Goal: Task Accomplishment & Management: Use online tool/utility

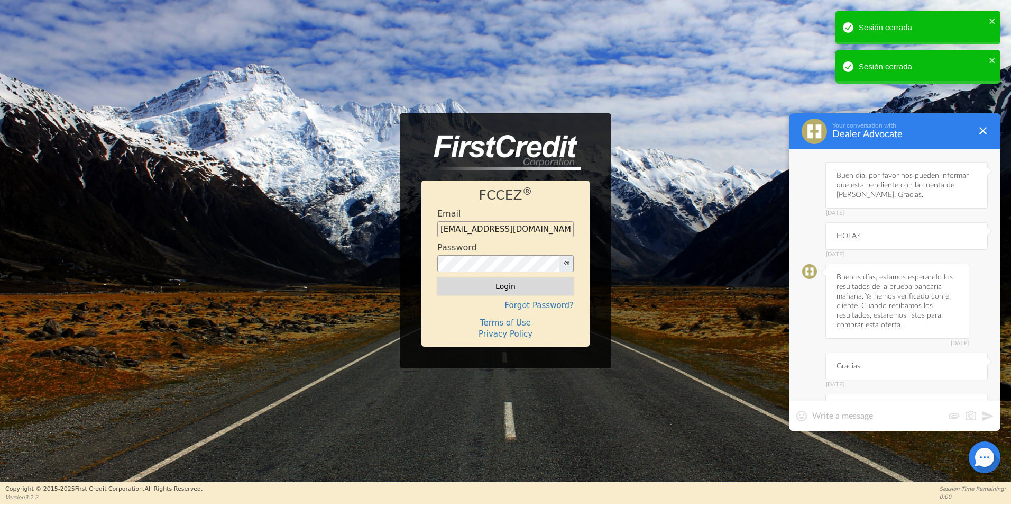
scroll to position [694, 0]
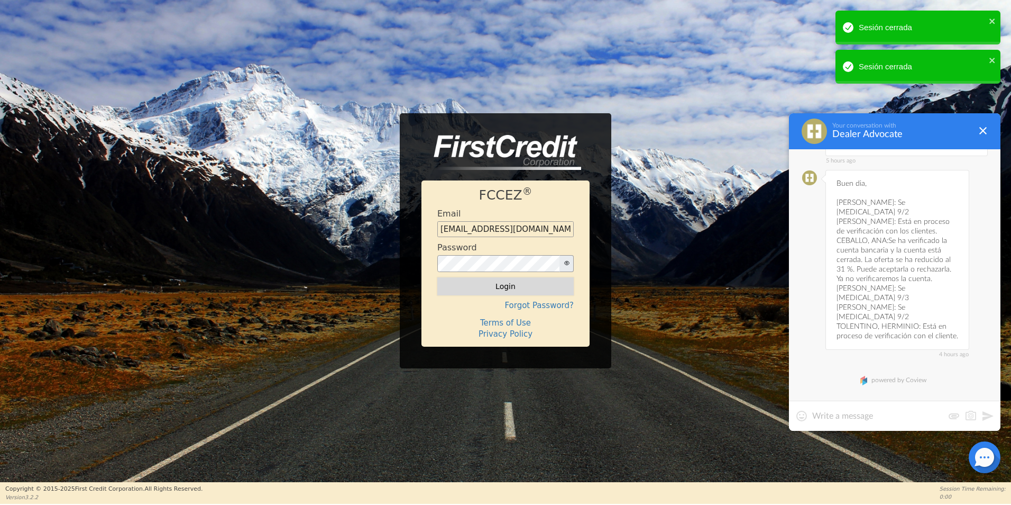
click at [539, 286] on button "Login" at bounding box center [505, 286] width 136 height 18
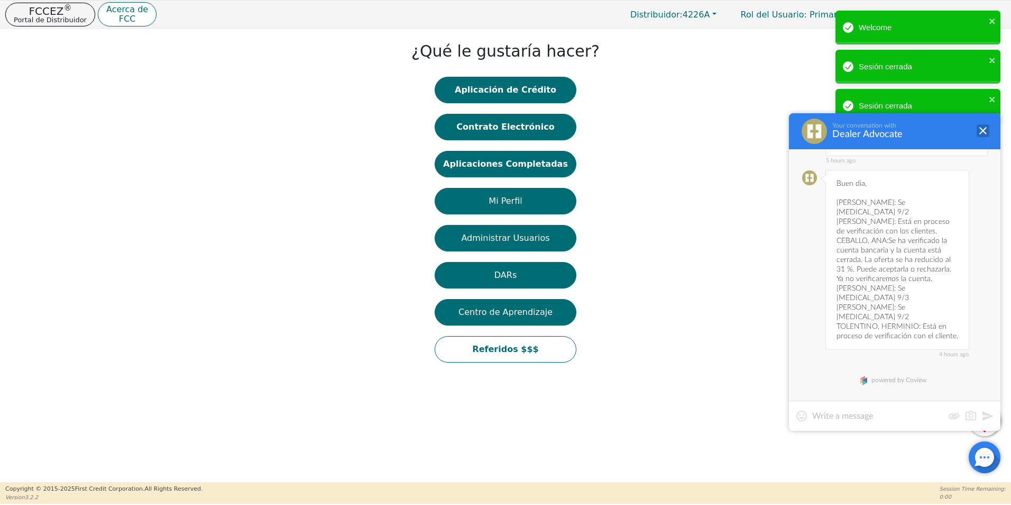
click at [989, 130] on div at bounding box center [983, 130] width 13 height 13
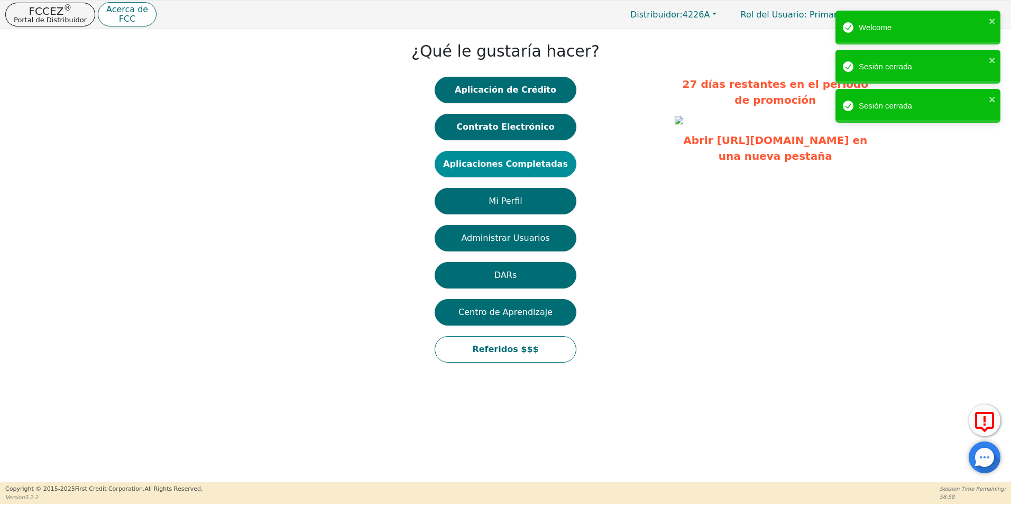
click at [510, 161] on button "Aplicaciones Completadas" at bounding box center [506, 164] width 142 height 26
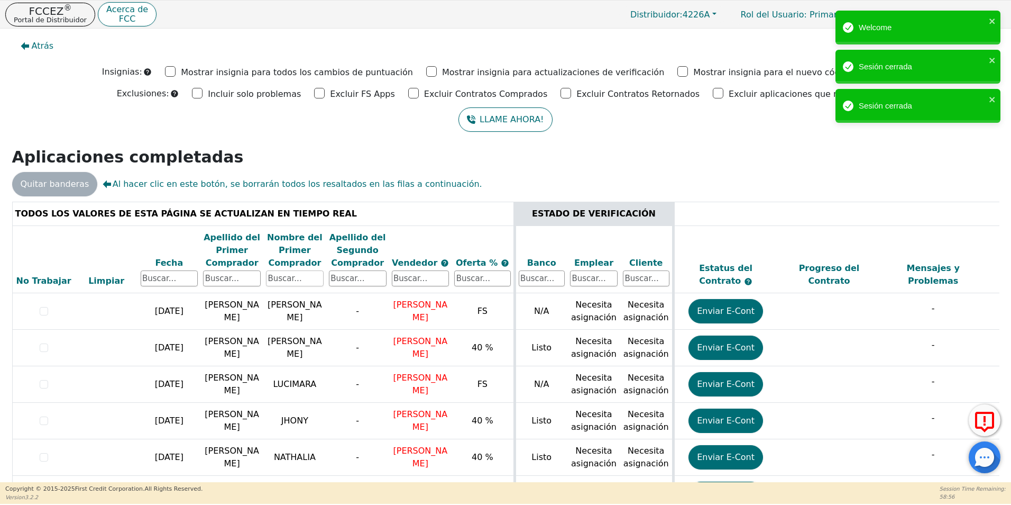
click at [288, 277] on input "text" at bounding box center [295, 278] width 58 height 16
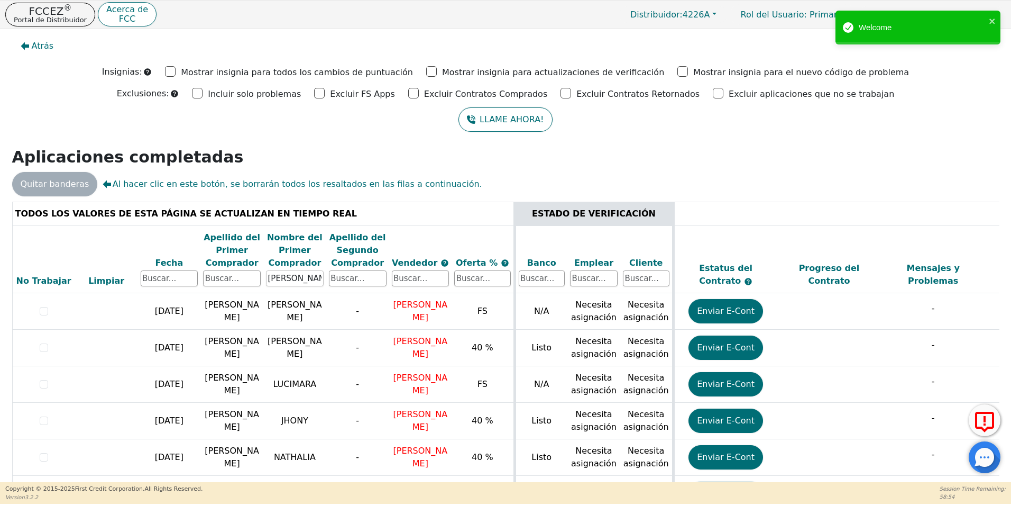
type input "[PERSON_NAME]"
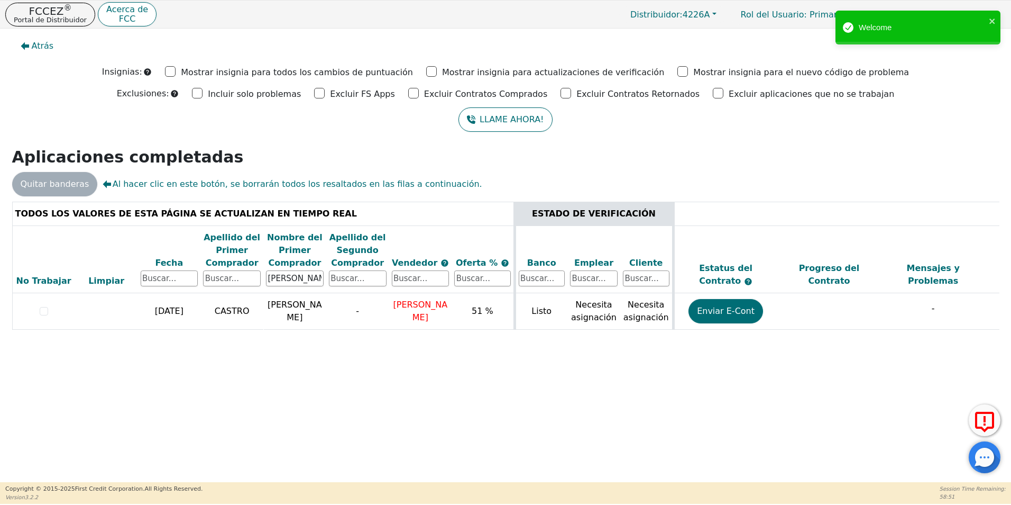
drag, startPoint x: 439, startPoint y: 349, endPoint x: 863, endPoint y: 350, distance: 424.3
click at [863, 349] on div "TODOS LOS VALORES DE ESTA PÁGINA SE ACTUALIZAN EN TIEMPO REAL ESTADO DE VERIFIC…" at bounding box center [506, 276] width 996 height 148
drag, startPoint x: 863, startPoint y: 350, endPoint x: 808, endPoint y: 350, distance: 54.5
click at [817, 344] on div "TODOS LOS VALORES DE ESTA PÁGINA SE ACTUALIZAN EN TIEMPO REAL ESTADO DE VERIFIC…" at bounding box center [506, 274] width 988 height 145
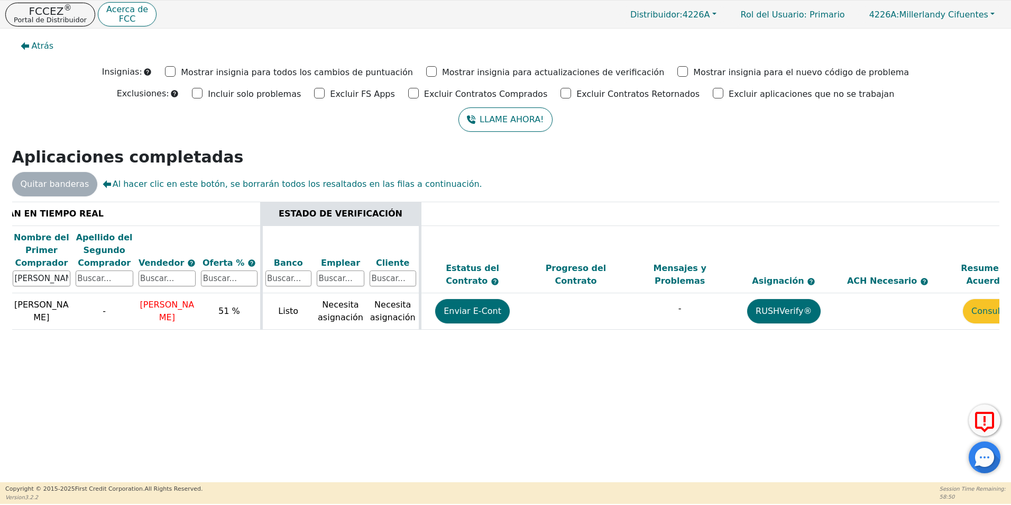
scroll to position [0, 298]
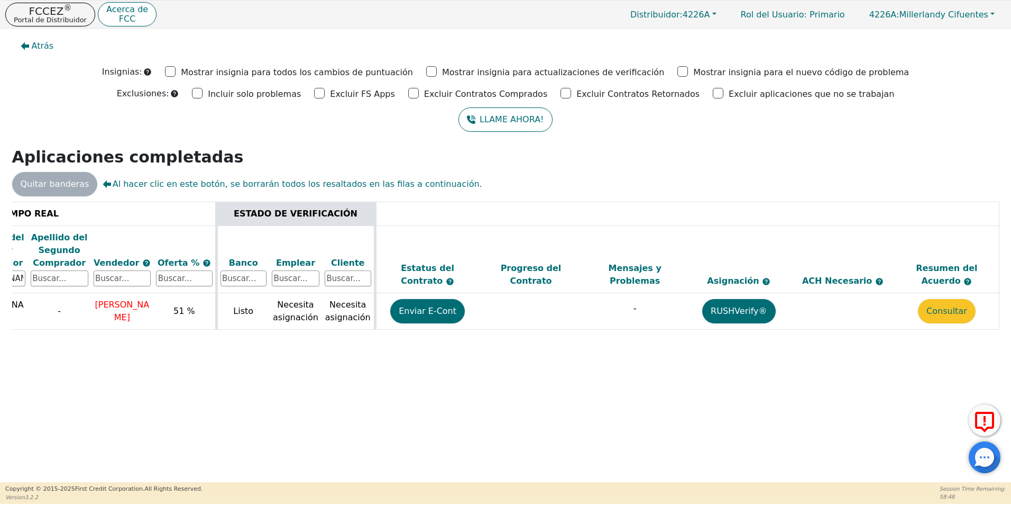
drag, startPoint x: 870, startPoint y: 345, endPoint x: 367, endPoint y: 363, distance: 503.9
click at [367, 363] on div "Atrás Insignias: Mostrar insignia para todos los cambios de puntuación Mostrar …" at bounding box center [505, 255] width 1011 height 453
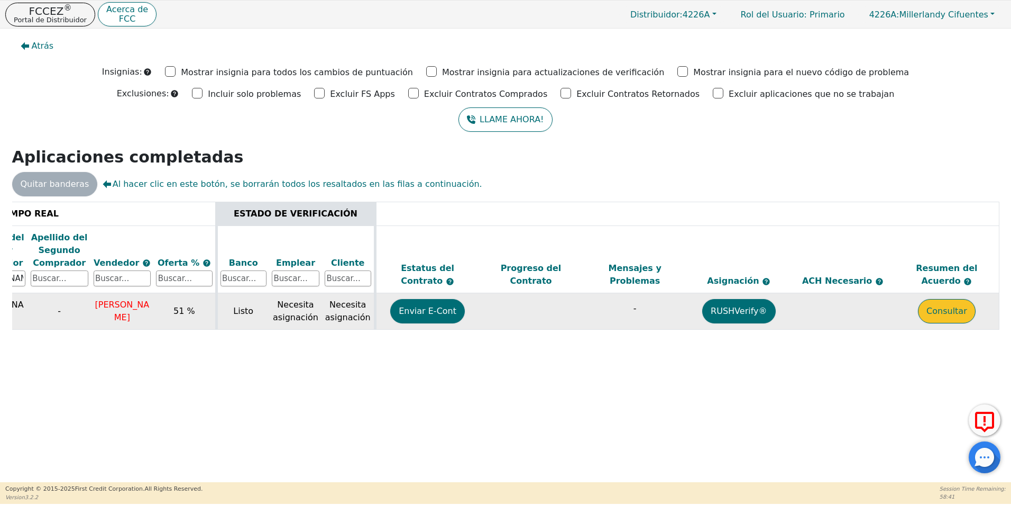
click at [950, 313] on button "Consultar" at bounding box center [947, 311] width 58 height 24
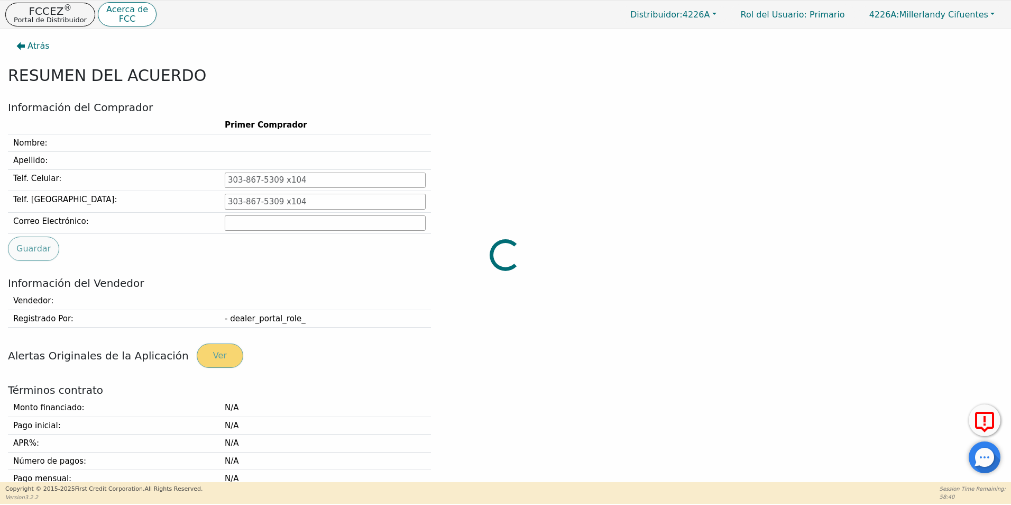
type input "[PHONE_NUMBER]"
type input "[EMAIL_ADDRESS][DOMAIN_NAME]"
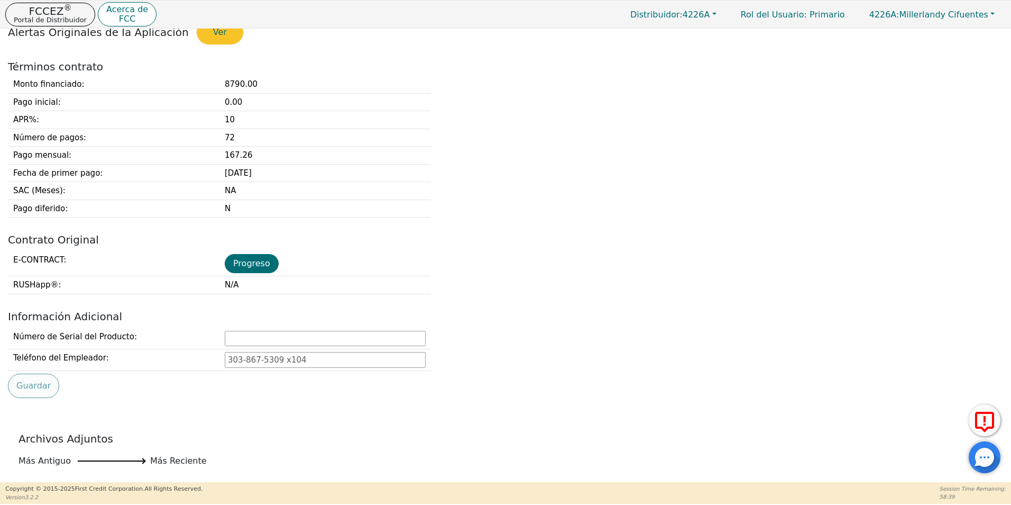
scroll to position [370, 0]
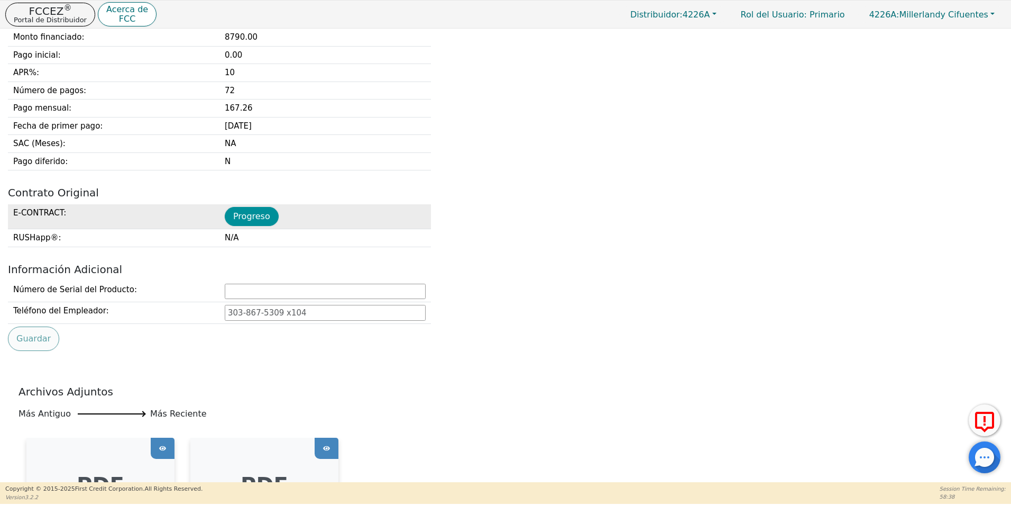
click at [252, 213] on button "Progreso" at bounding box center [252, 216] width 54 height 19
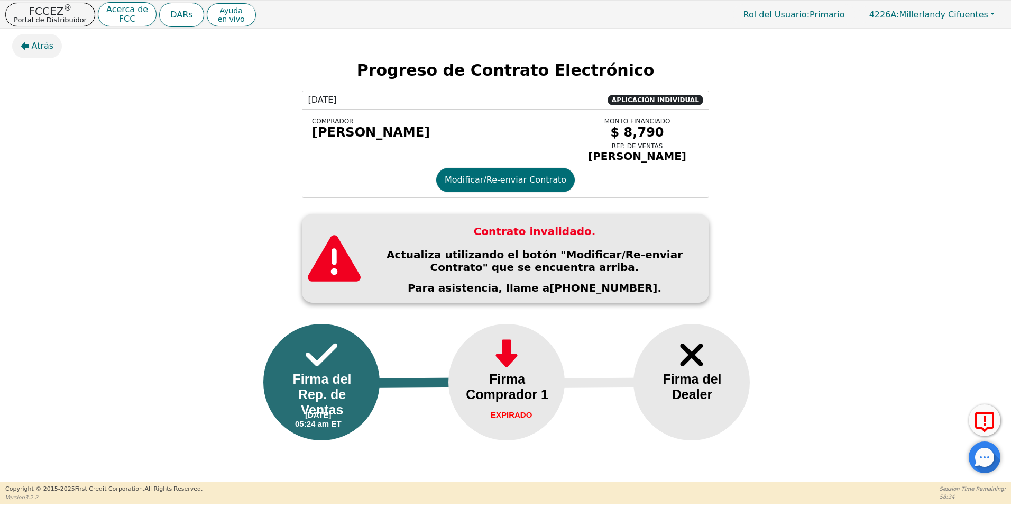
click at [34, 47] on span "Atrás" at bounding box center [43, 46] width 22 height 13
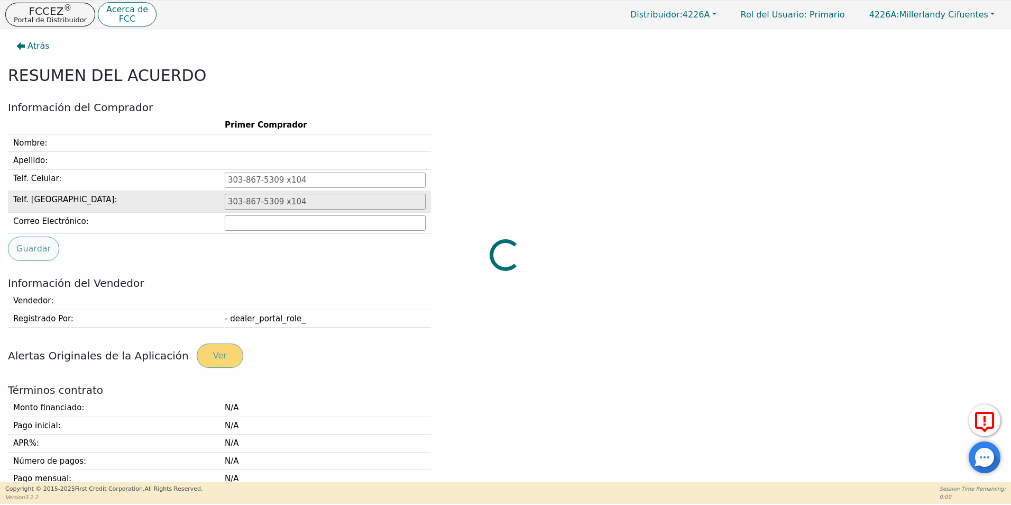
type input "[PHONE_NUMBER]"
type input "[EMAIL_ADDRESS][DOMAIN_NAME]"
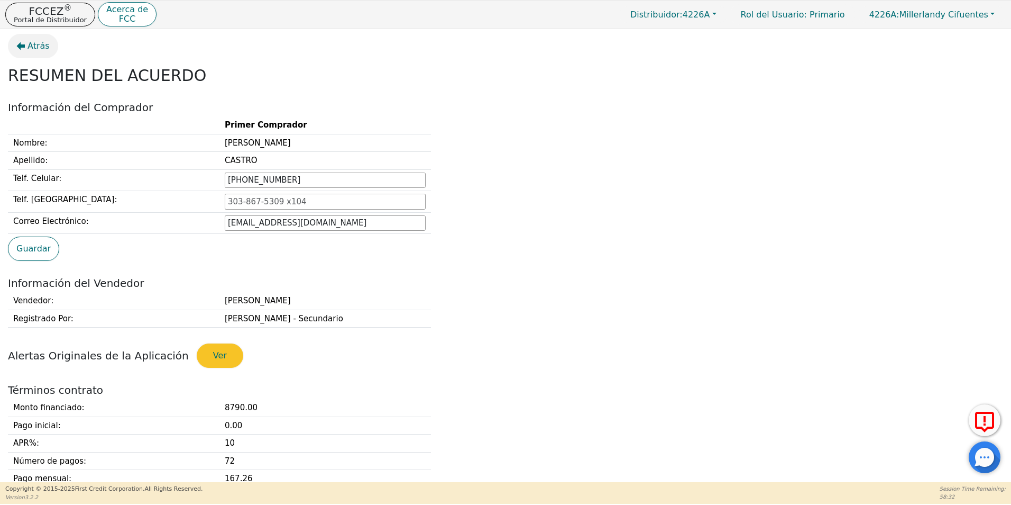
click at [34, 45] on span "Atrás" at bounding box center [39, 46] width 22 height 13
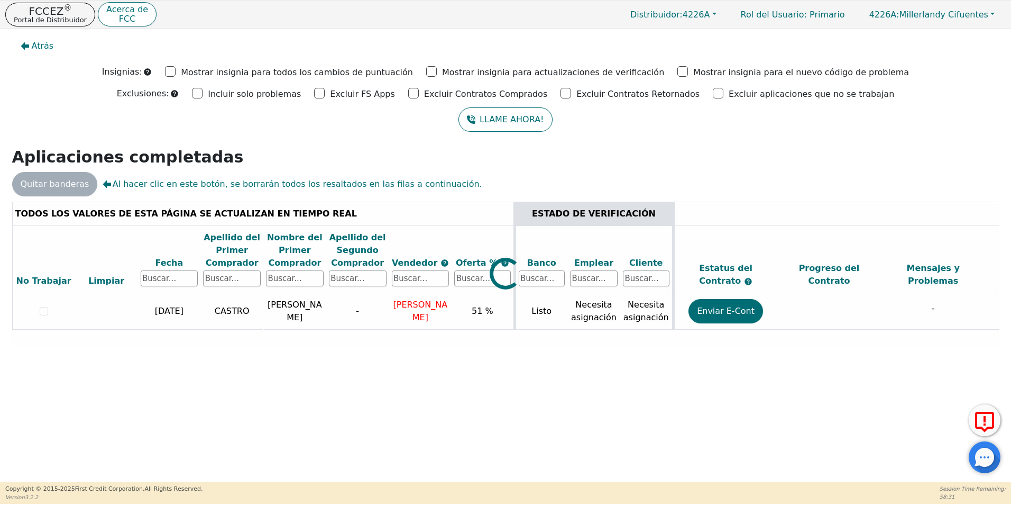
click at [732, 202] on div at bounding box center [506, 202] width 988 height 0
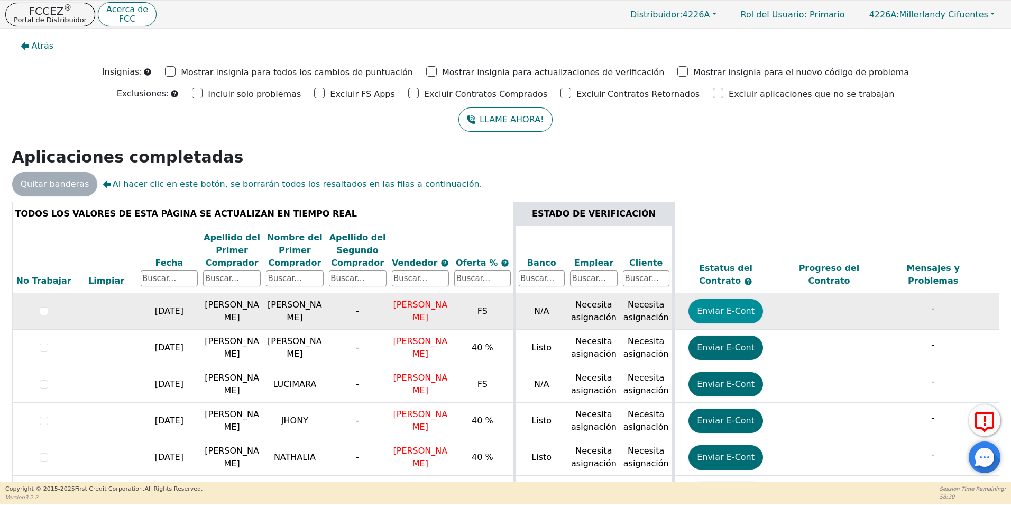
click at [736, 315] on button "Enviar E-Cont" at bounding box center [726, 311] width 75 height 24
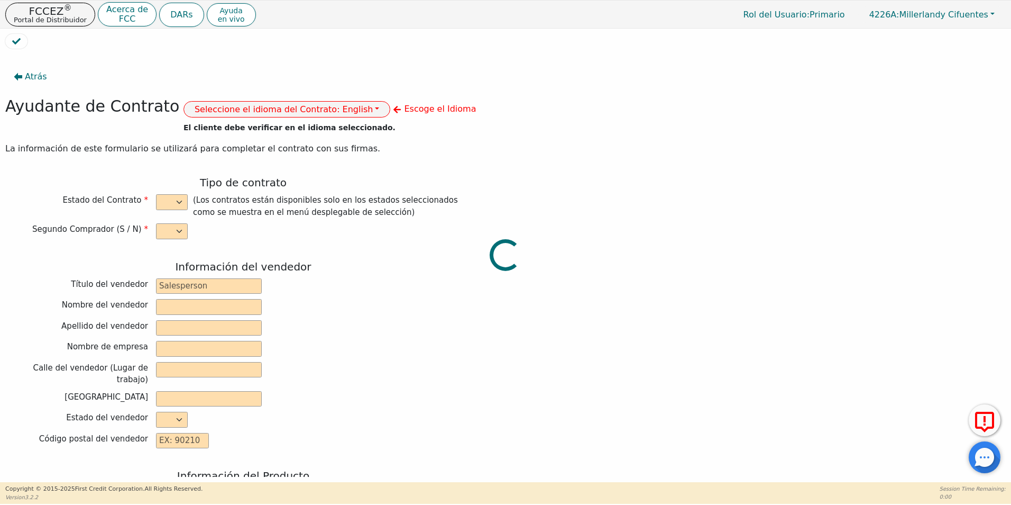
select select "n"
type input "VERIFICATION"
type input "[PERSON_NAME]"
type input "DIAMOND PERFECT. DBA AQUAFEEL"
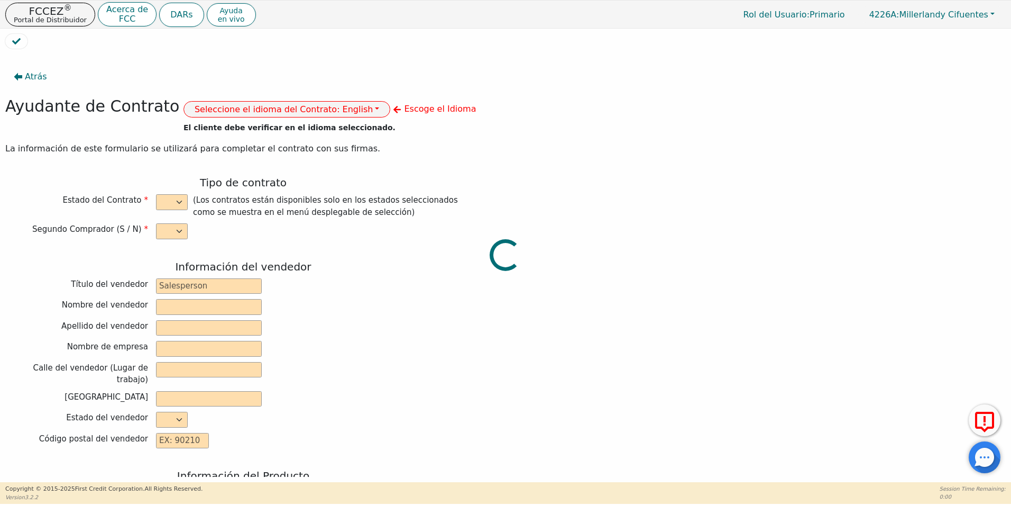
type input "[STREET_ADDRESS]"
type input "WAKE FOREST"
select select "NC"
type input "27587"
type input "[PERSON_NAME]"
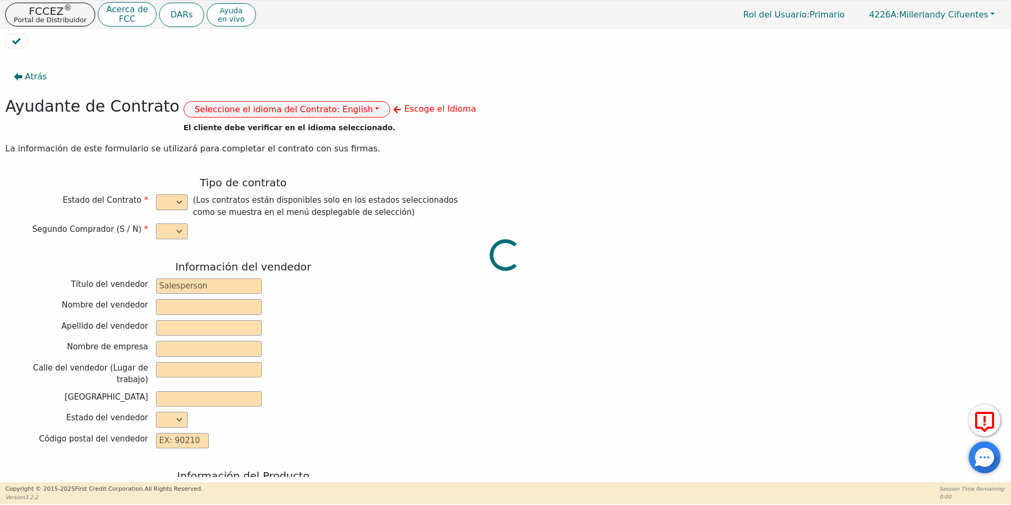
type input "[PERSON_NAME]"
type input "[EMAIL_ADDRESS]"
type input "[STREET_ADDRESS][PERSON_NAME]"
type input "[GEOGRAPHIC_DATA]"
select select "NV"
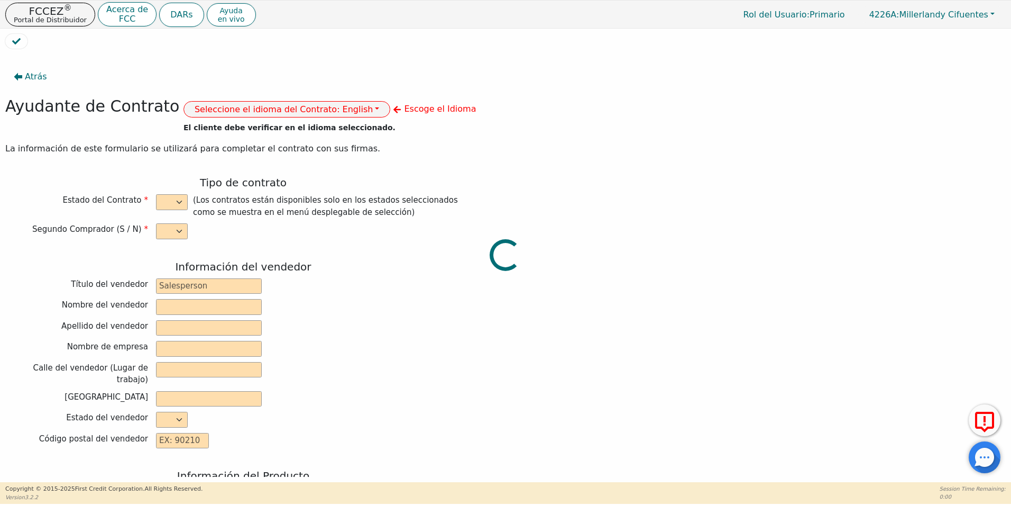
type input "89106"
type input "[DATE]"
type input "10.99"
type input "[DATE]"
type input "72"
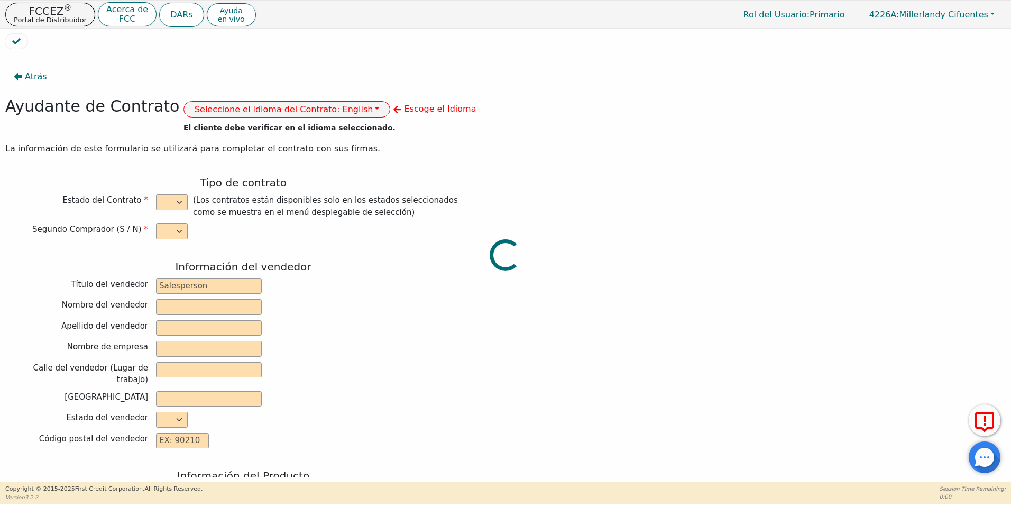
type input "0"
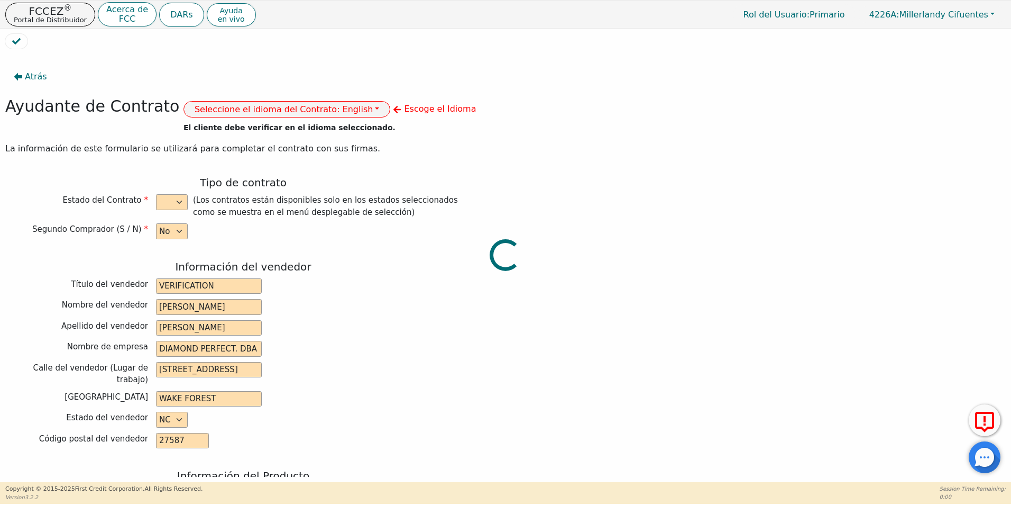
type input "7990.00"
type input "0.00"
type input "7990.00"
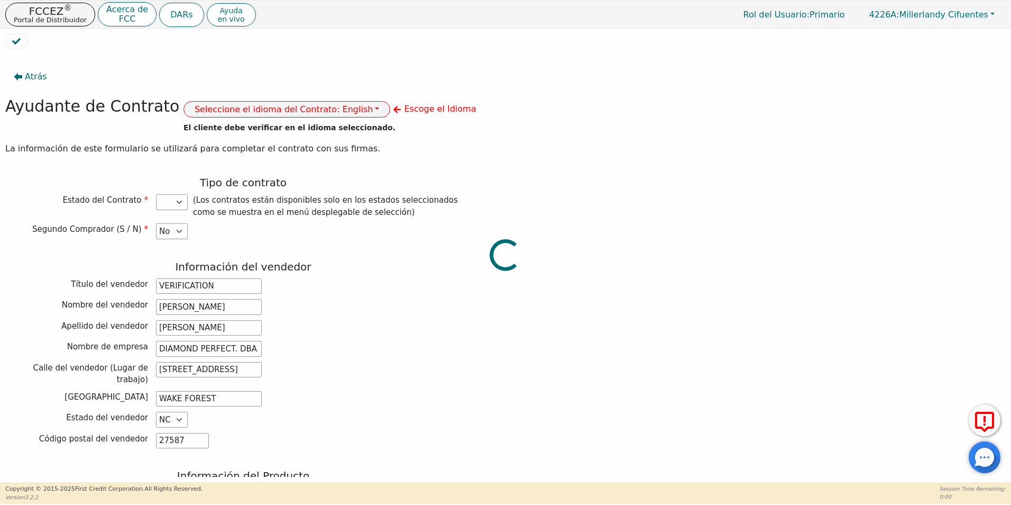
select select "NV"
click at [25, 79] on span "Atrás" at bounding box center [36, 76] width 22 height 13
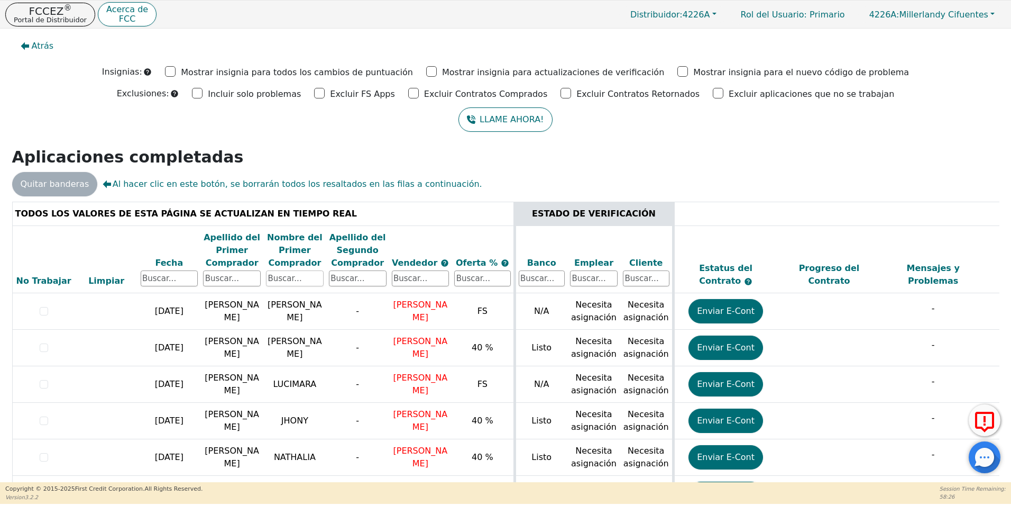
click at [291, 273] on input "text" at bounding box center [295, 278] width 58 height 16
type input "[PERSON_NAME]"
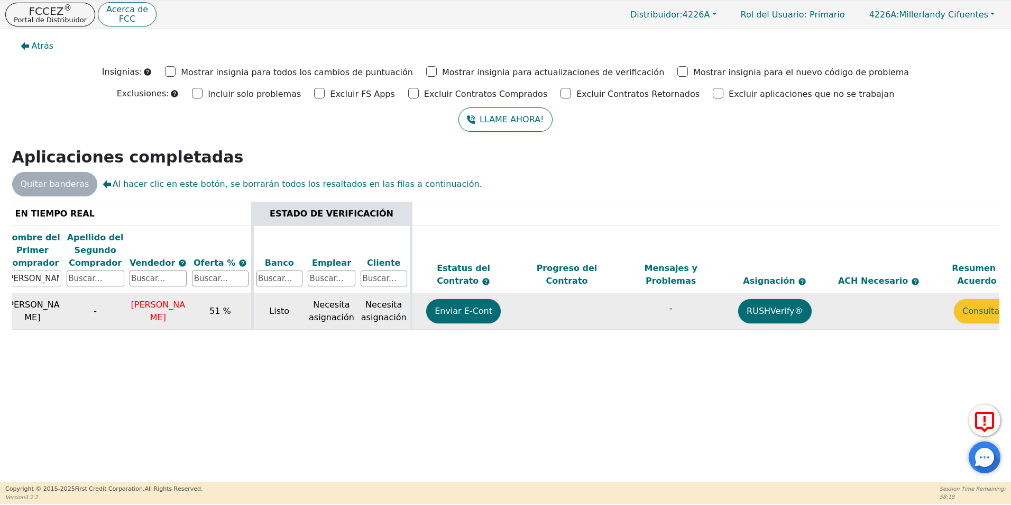
scroll to position [0, 263]
click at [480, 315] on button "Enviar E-Cont" at bounding box center [462, 311] width 75 height 24
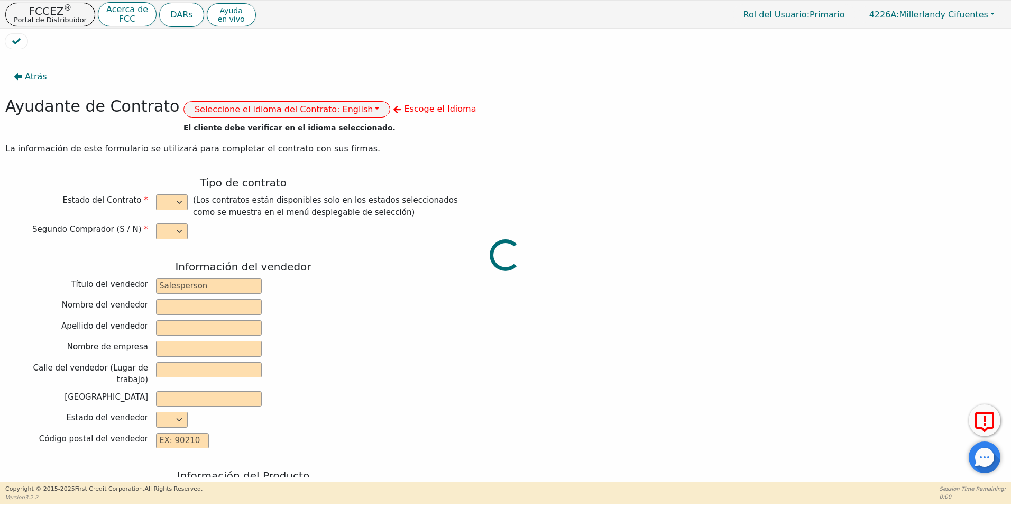
select select "n"
type input "VERIFICATION"
type input "[PERSON_NAME]"
type input "DIAMOND PERFECT. DBA AQUAFEEL"
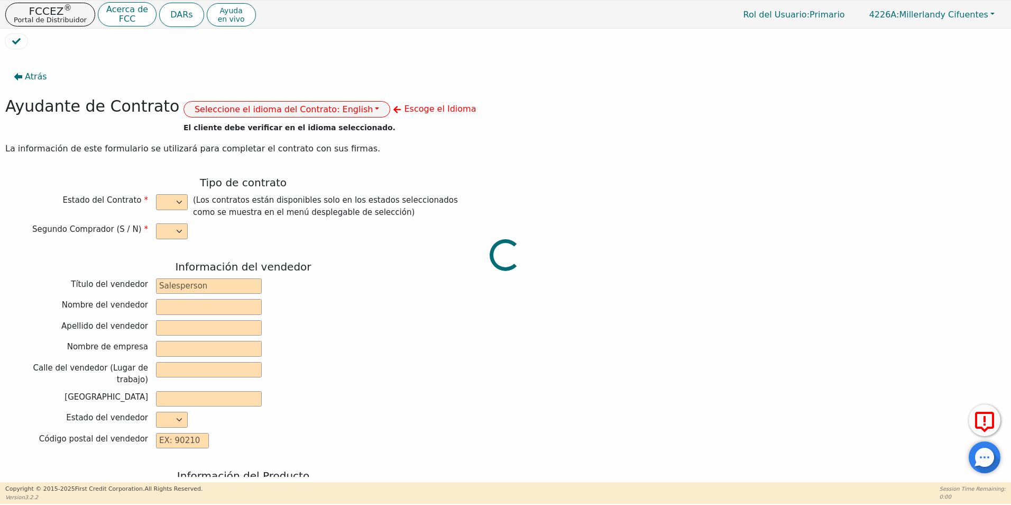
type input "[STREET_ADDRESS]"
type input "WAKE FOREST"
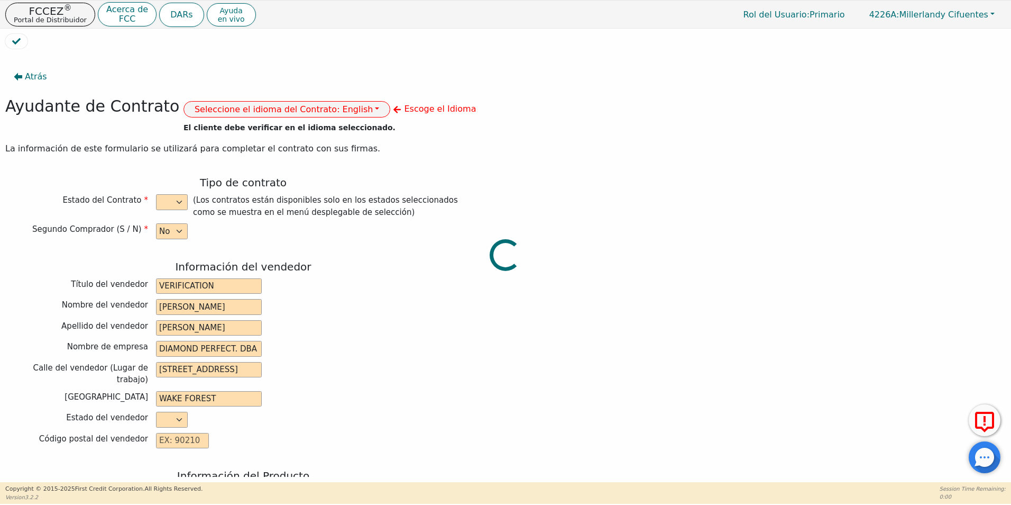
select select "NC"
type input "27587"
type input "[PERSON_NAME]"
type input "CASTRO"
type input "[STREET_ADDRESS]"
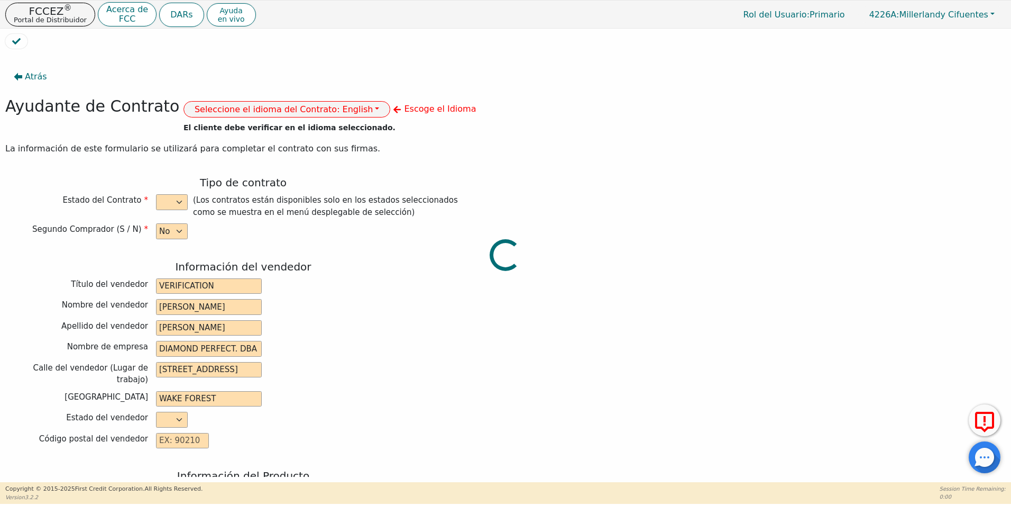
type input "PATERSON"
select select "NJ"
type input "07502"
type input "[DATE]"
type input "10.99"
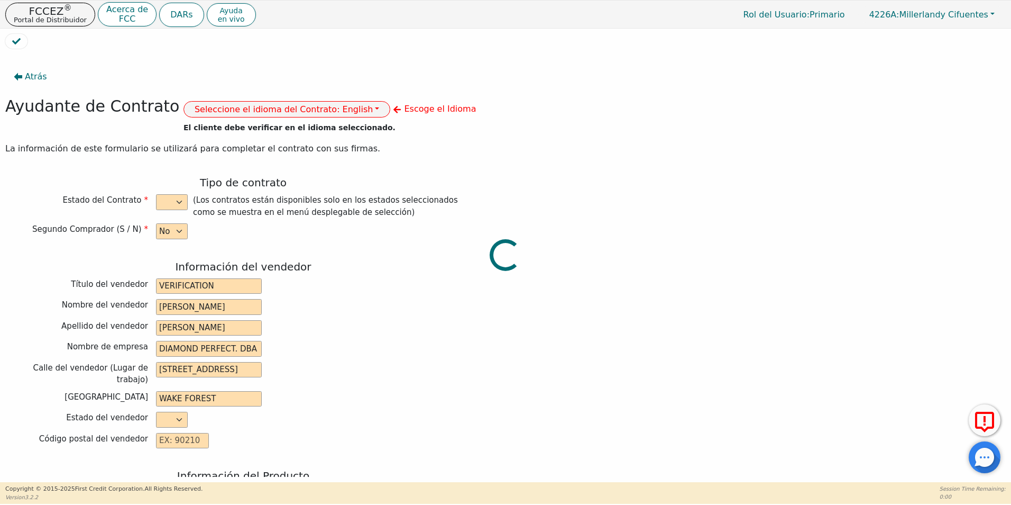
type input "[DATE]"
type input "72"
type input "0"
type input "8790.00"
type input "0.00"
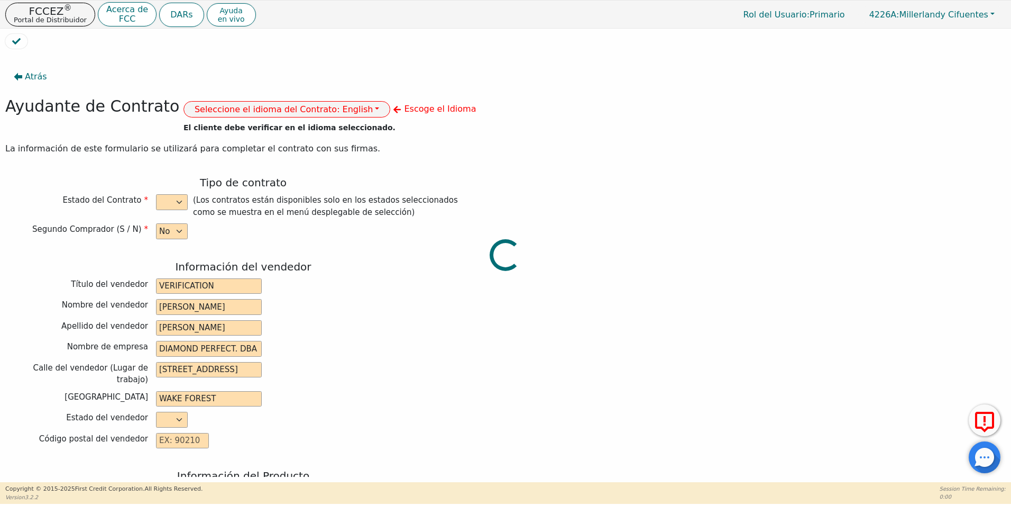
type input "8790.00"
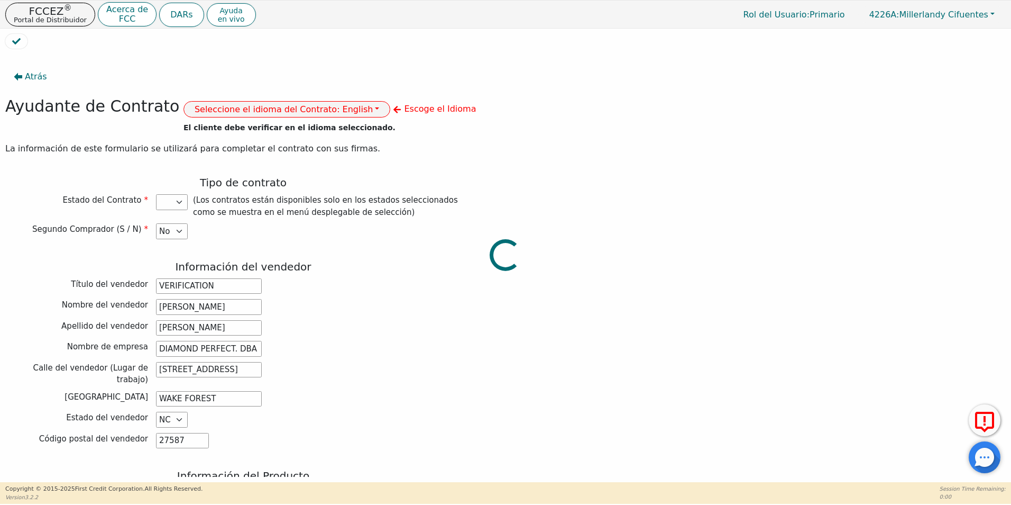
select select "NJ"
click at [310, 110] on button "Seleccione el idioma del Contrato: English" at bounding box center [287, 109] width 207 height 16
click at [236, 147] on link "Español" at bounding box center [226, 147] width 84 height 14
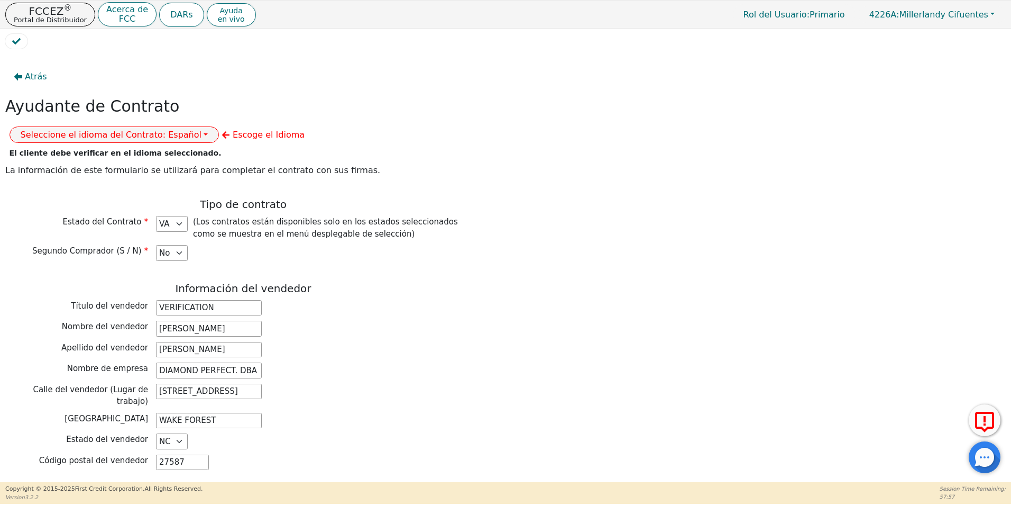
click at [852, 155] on div "Atrás Ayudante de Contrato Seleccione el idioma del Contrato: Español Ingles Es…" at bounding box center [505, 265] width 1001 height 423
click at [40, 74] on span "Atrás" at bounding box center [36, 76] width 22 height 13
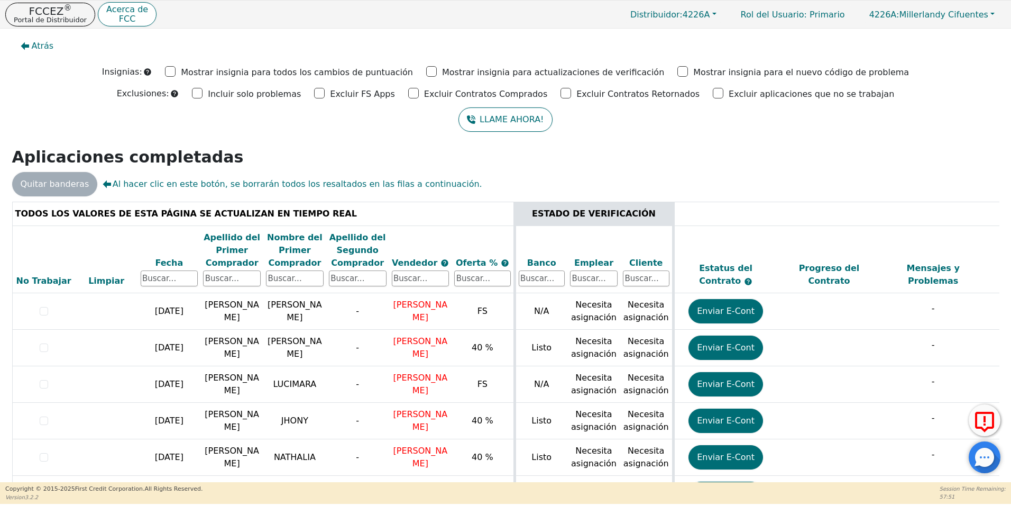
click at [386, 346] on td "-" at bounding box center [357, 348] width 63 height 37
click at [290, 282] on input "text" at bounding box center [295, 278] width 58 height 16
type input "[PERSON_NAME]"
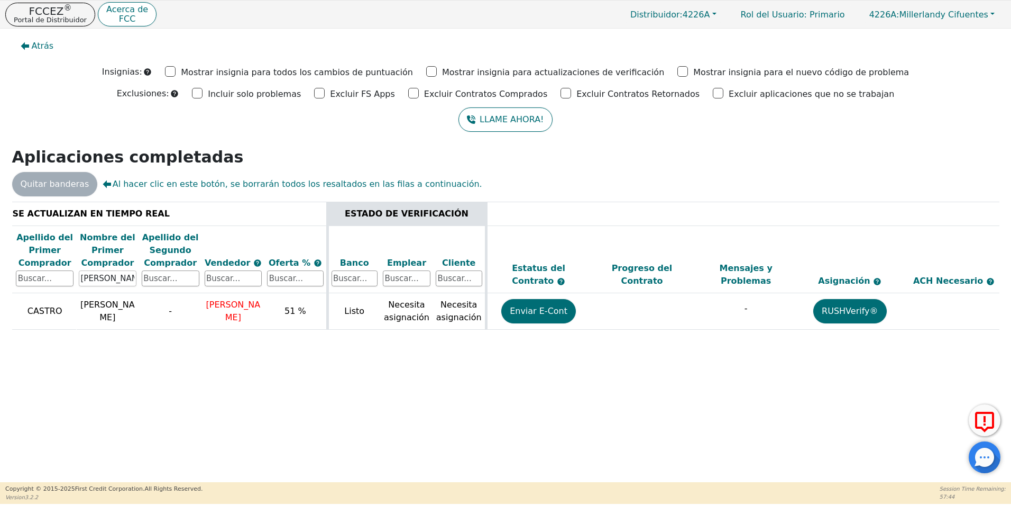
scroll to position [0, 298]
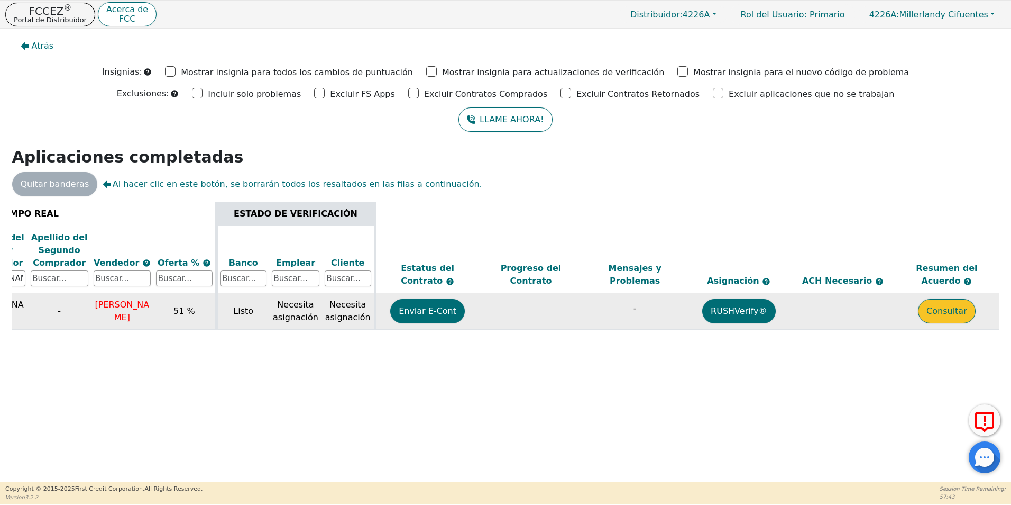
click at [940, 314] on button "Consultar" at bounding box center [947, 311] width 58 height 24
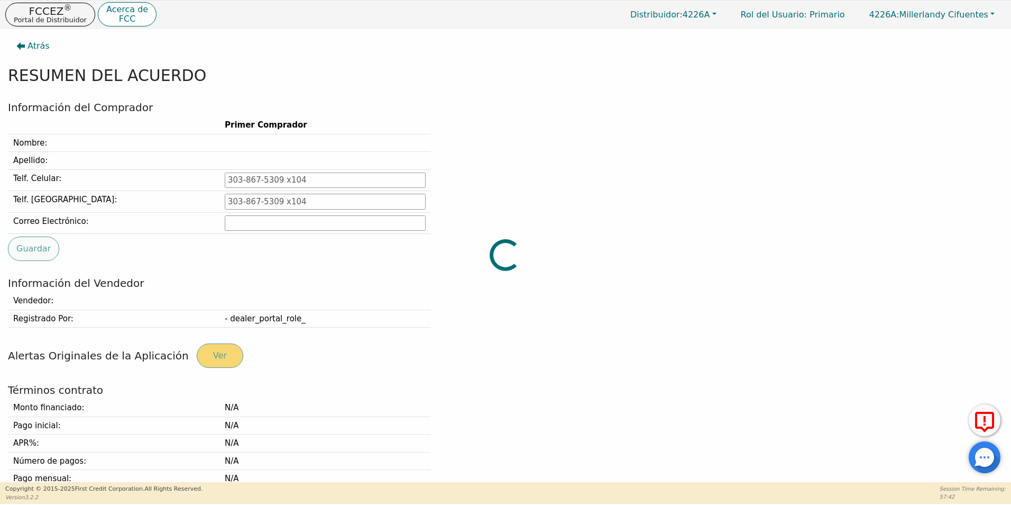
type input "[PHONE_NUMBER]"
type input "[EMAIL_ADDRESS][DOMAIN_NAME]"
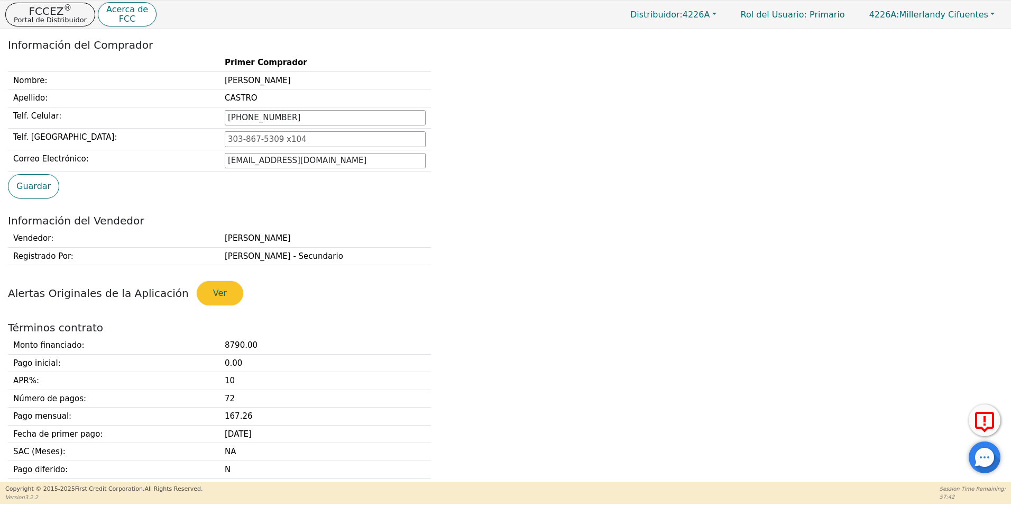
scroll to position [265, 0]
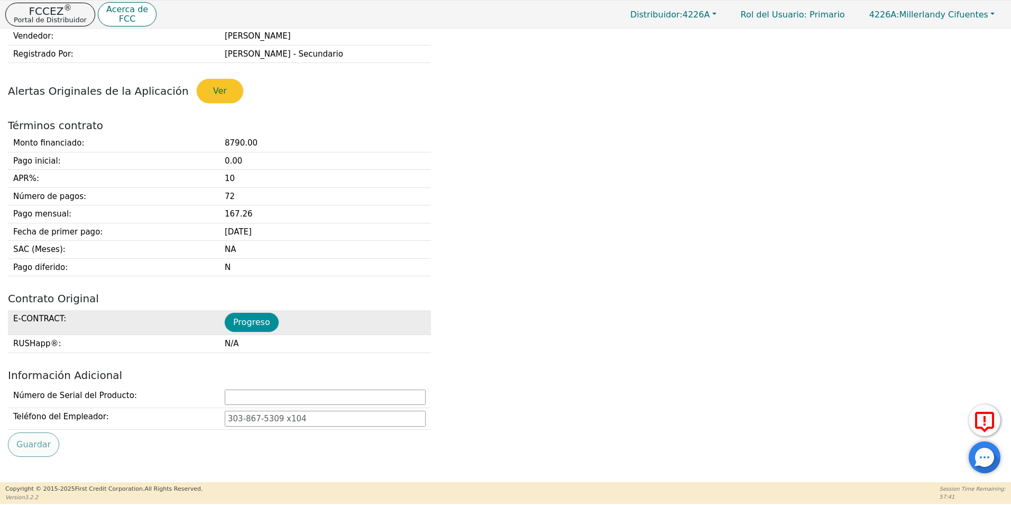
click at [250, 322] on button "Progreso" at bounding box center [252, 322] width 54 height 19
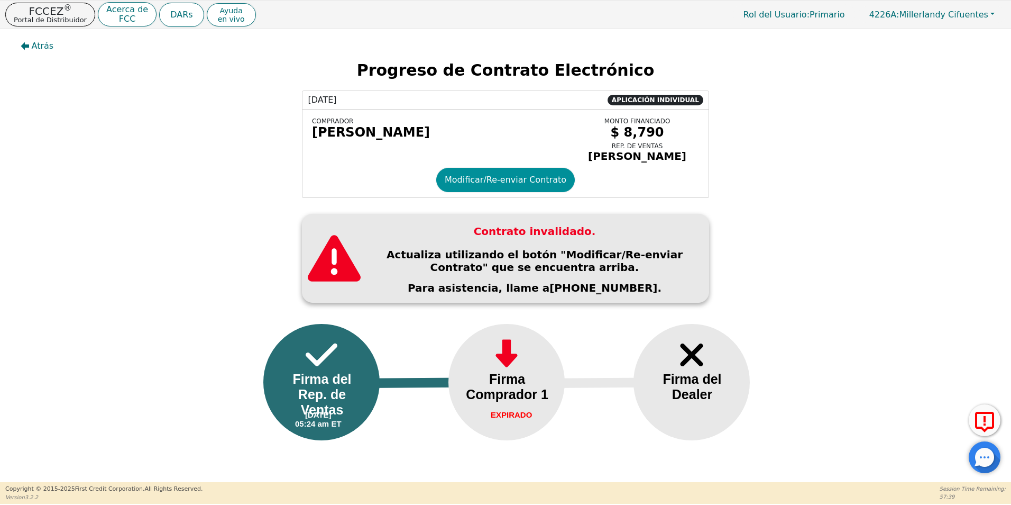
click at [522, 192] on button "Modificar/Re-enviar Contrato" at bounding box center [505, 180] width 139 height 24
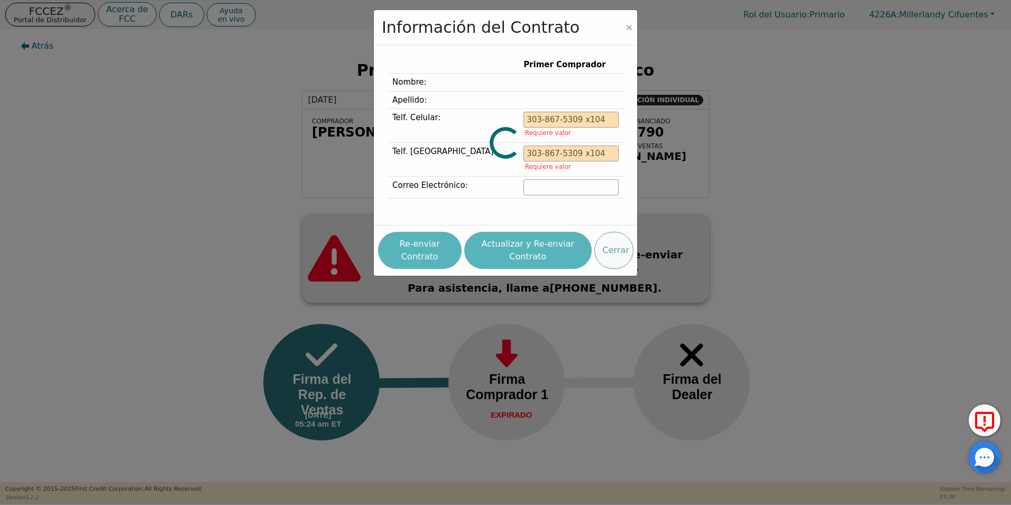
type input "[PHONE_NUMBER]"
type input "[EMAIL_ADDRESS][DOMAIN_NAME]"
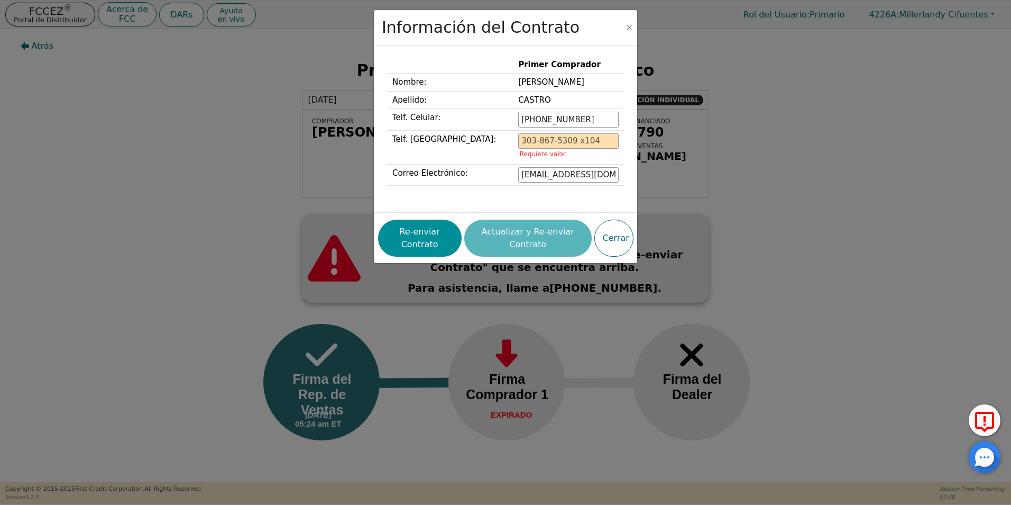
click at [427, 240] on button "Re-enviar Contrato" at bounding box center [420, 238] width 84 height 37
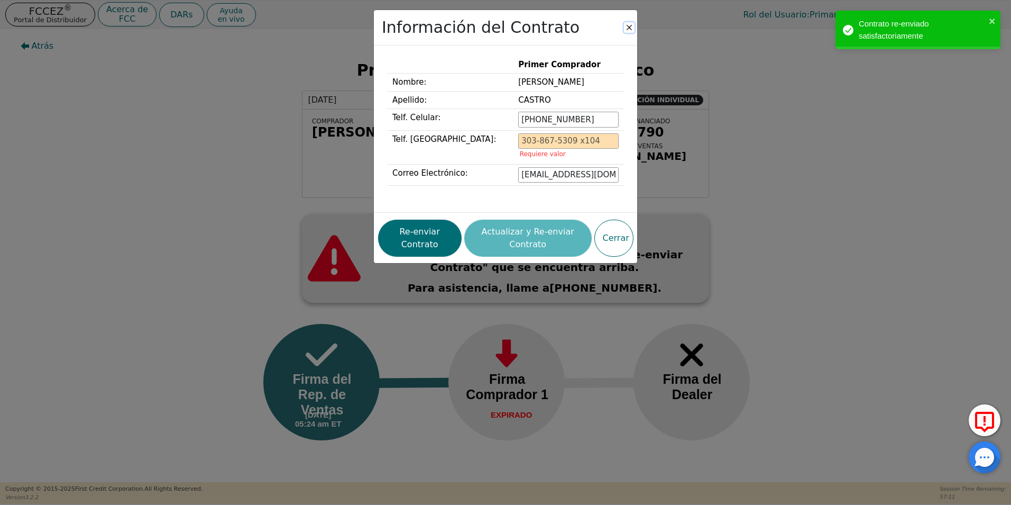
click at [630, 24] on button "Close" at bounding box center [629, 27] width 11 height 11
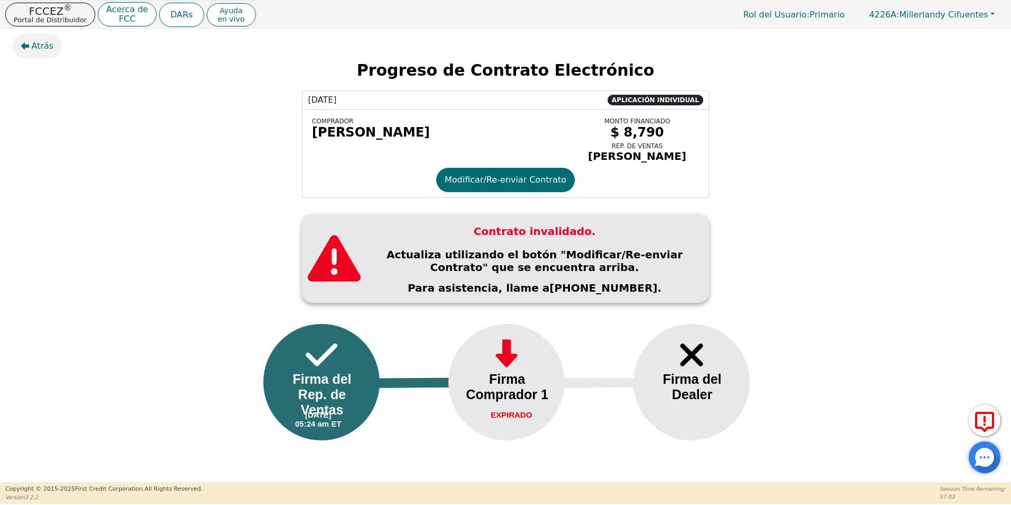
click at [44, 48] on span "Atrás" at bounding box center [43, 46] width 22 height 13
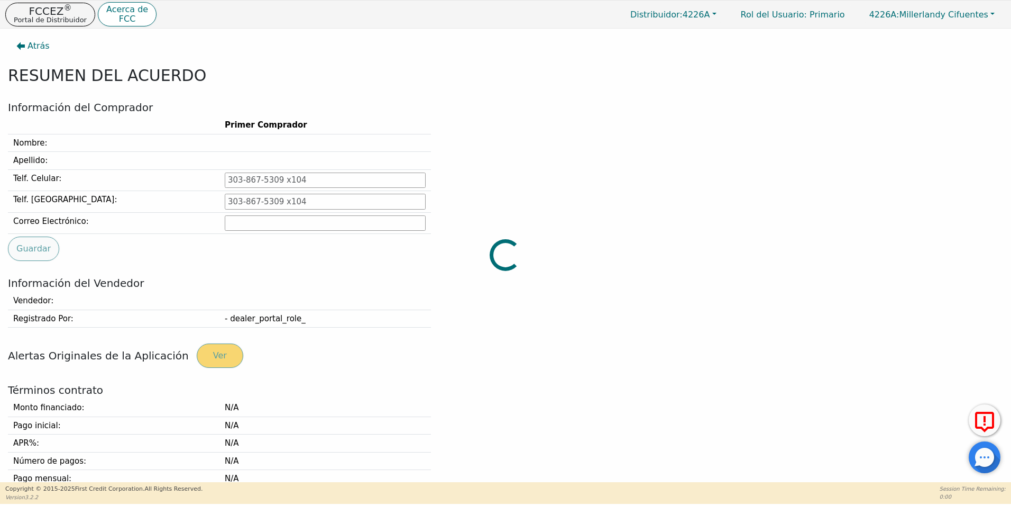
type input "[PHONE_NUMBER]"
type input "[EMAIL_ADDRESS][DOMAIN_NAME]"
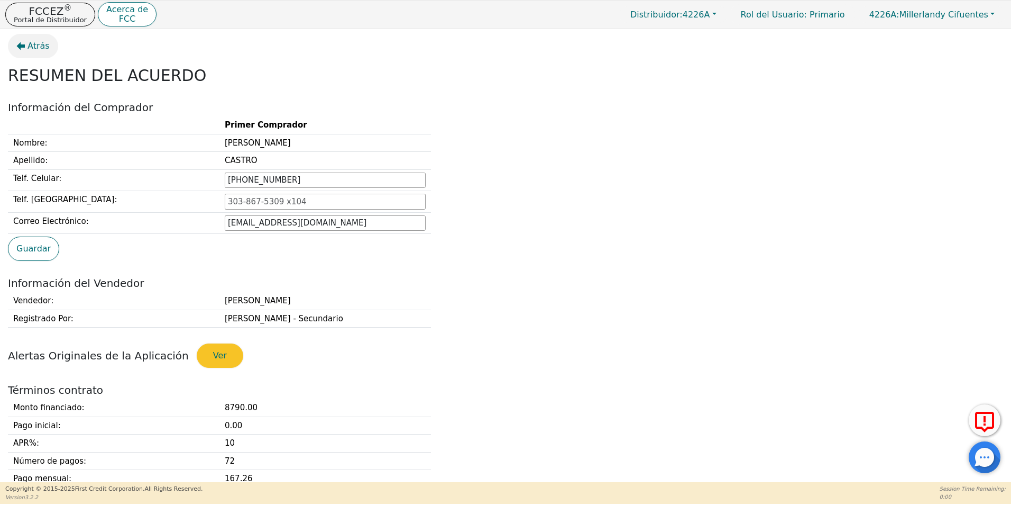
click at [31, 53] on button "Atrás" at bounding box center [33, 46] width 50 height 24
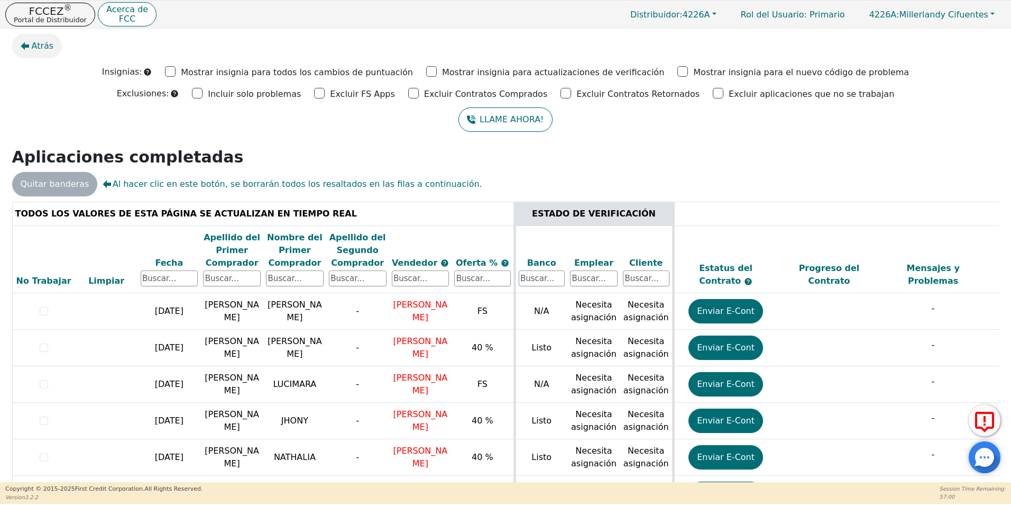
click at [34, 46] on span "Atrás" at bounding box center [43, 46] width 22 height 13
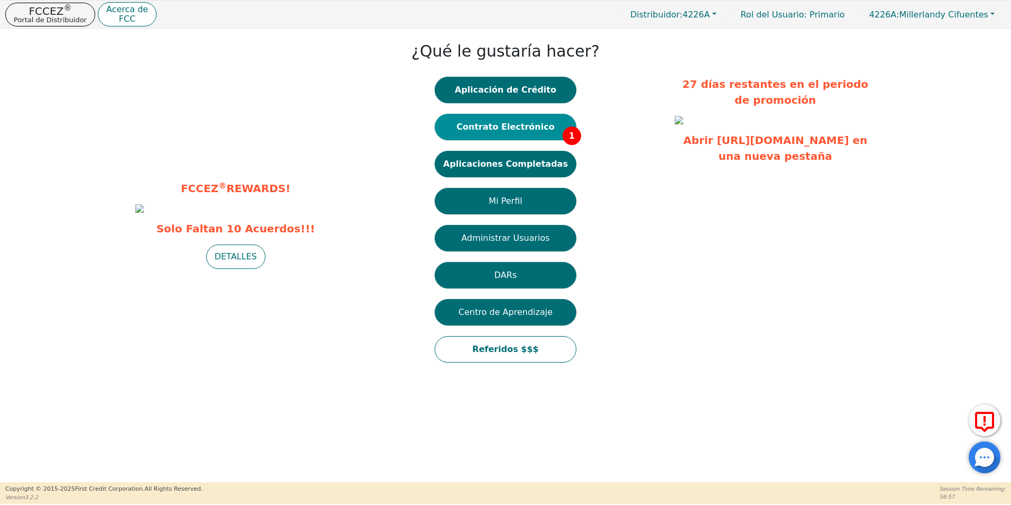
click at [518, 127] on button "Contrato Electrónico 1" at bounding box center [506, 127] width 142 height 26
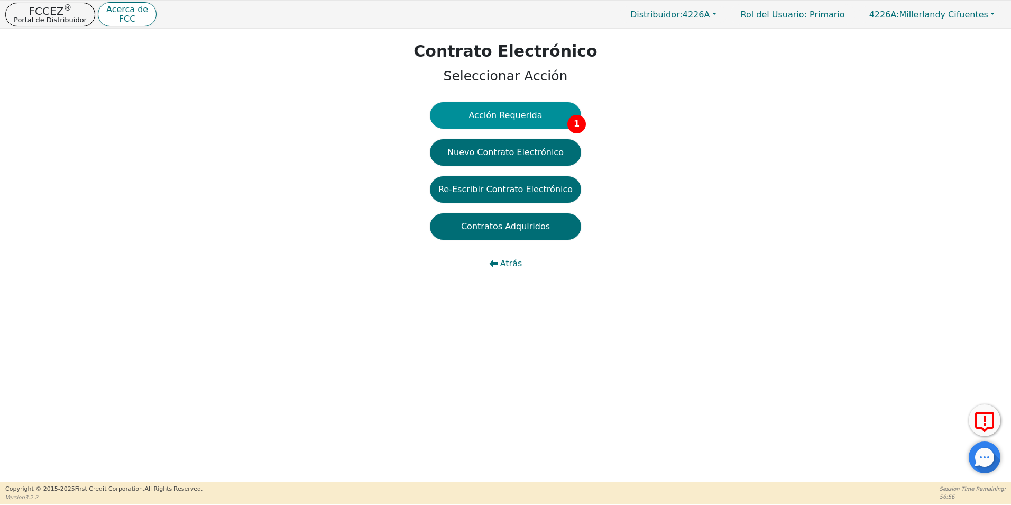
click at [523, 121] on button "Acción Requerida 1" at bounding box center [505, 115] width 151 height 26
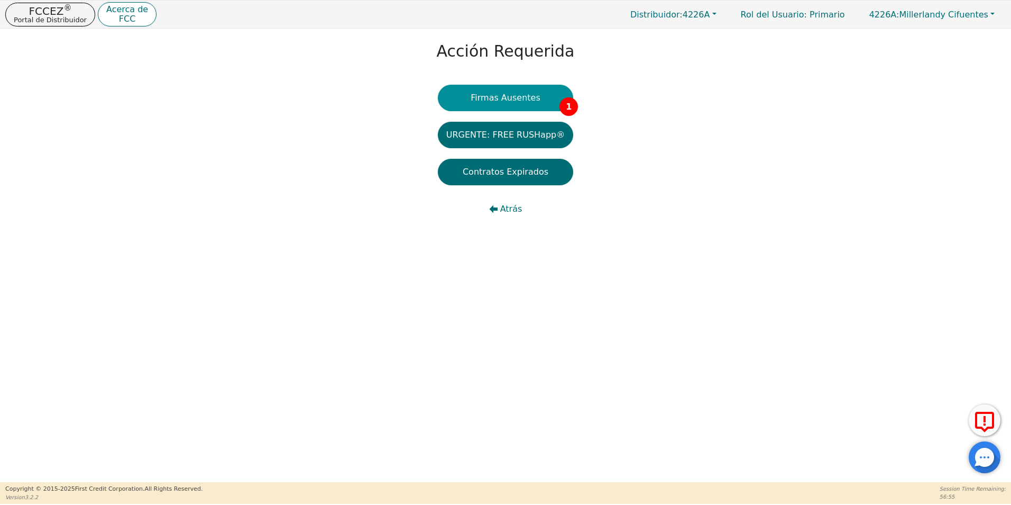
click at [536, 103] on button "Firmas Ausentes 1" at bounding box center [505, 98] width 135 height 26
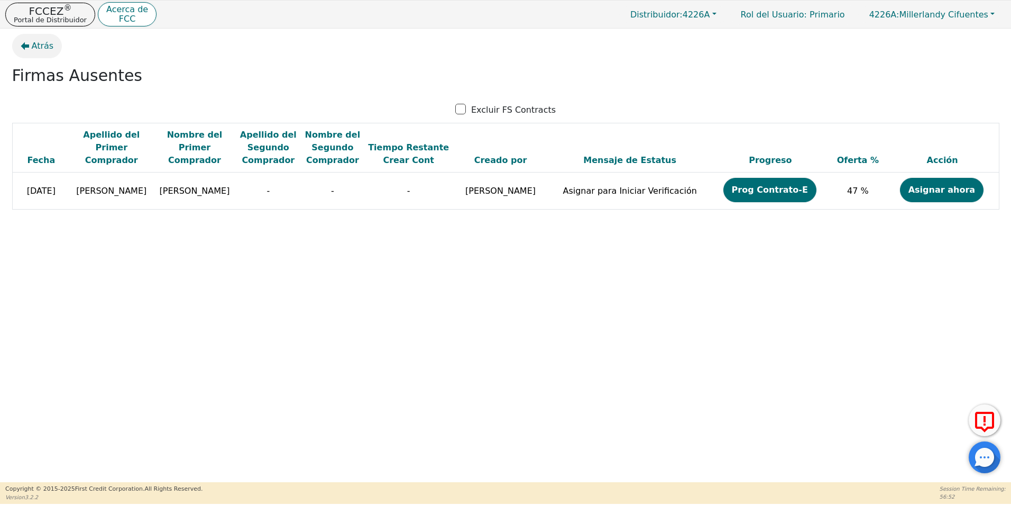
click at [40, 48] on span "Atrás" at bounding box center [43, 46] width 22 height 13
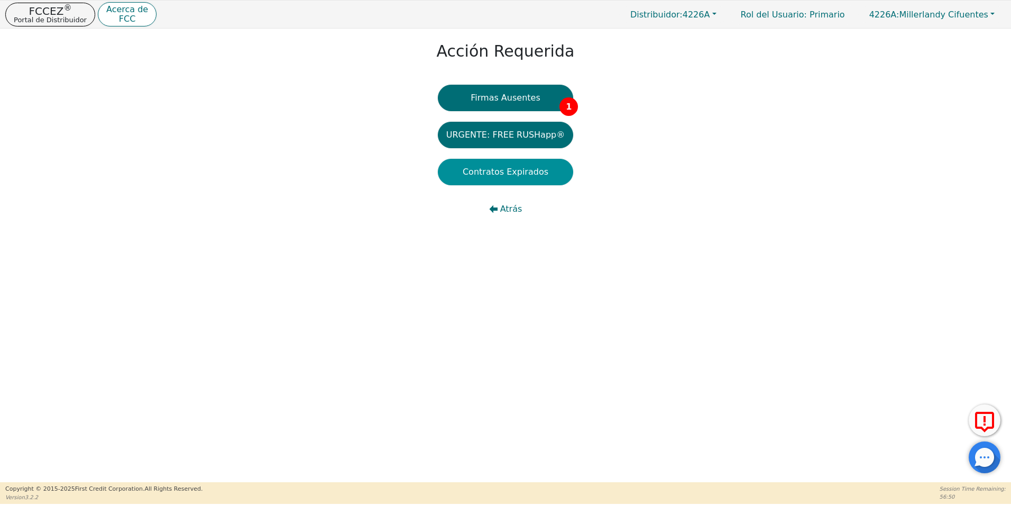
click at [490, 181] on button "Contratos Expirados" at bounding box center [505, 172] width 135 height 26
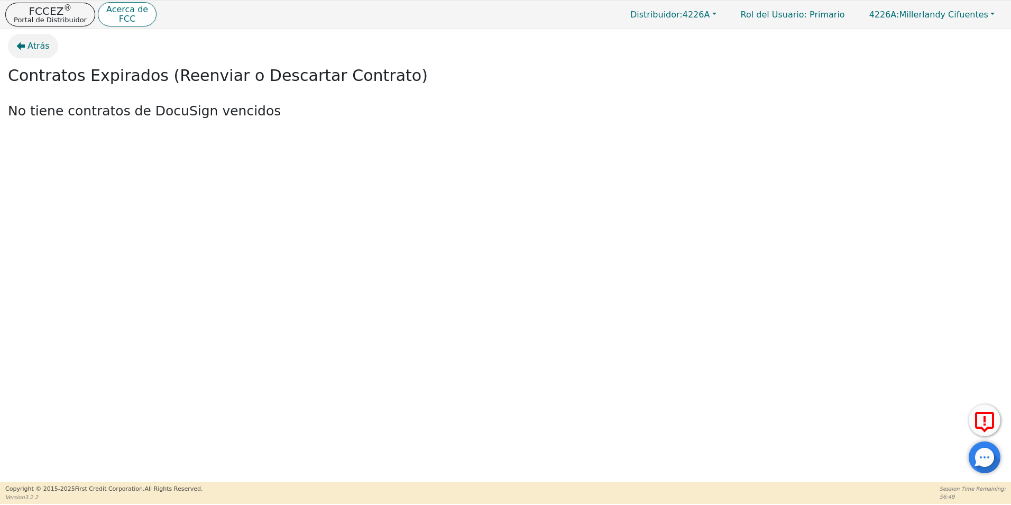
click at [38, 48] on span "Atrás" at bounding box center [39, 46] width 22 height 13
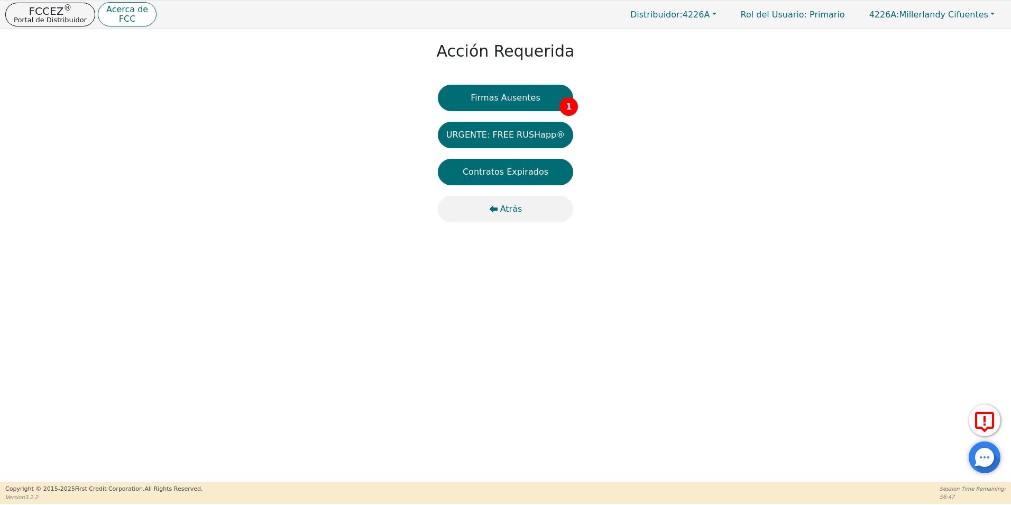
click at [513, 214] on span "Atrás" at bounding box center [511, 209] width 22 height 13
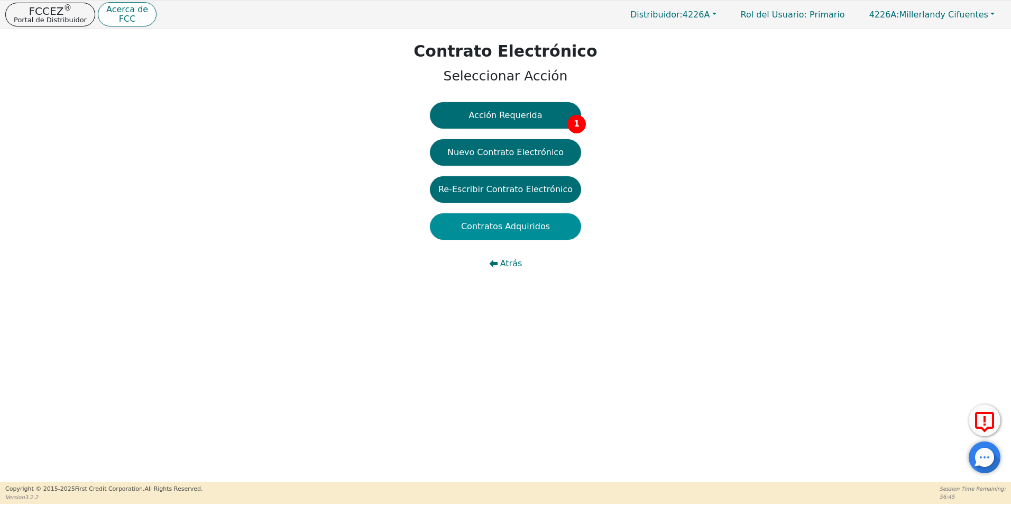
click at [532, 226] on button "Contratos Adquiridos" at bounding box center [505, 226] width 151 height 26
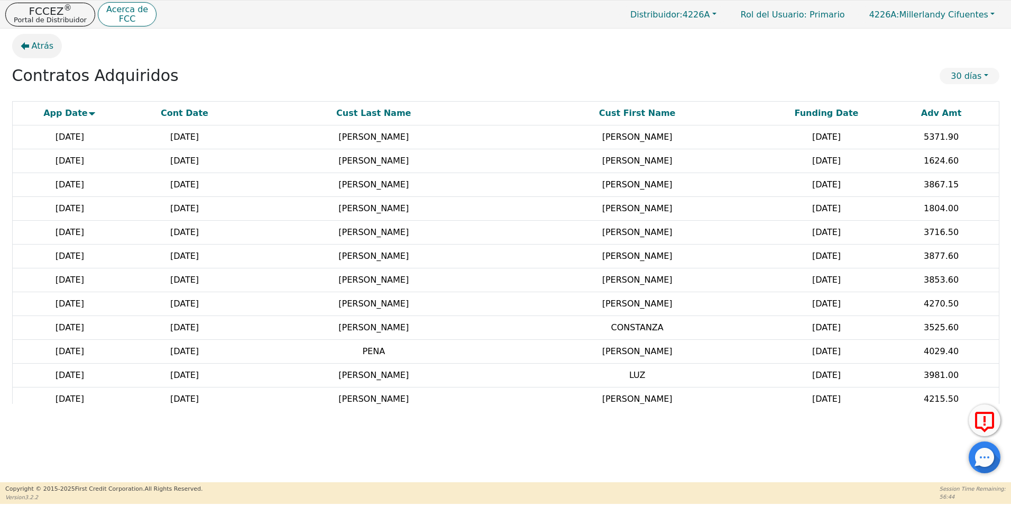
click at [38, 44] on span "Atrás" at bounding box center [43, 46] width 22 height 13
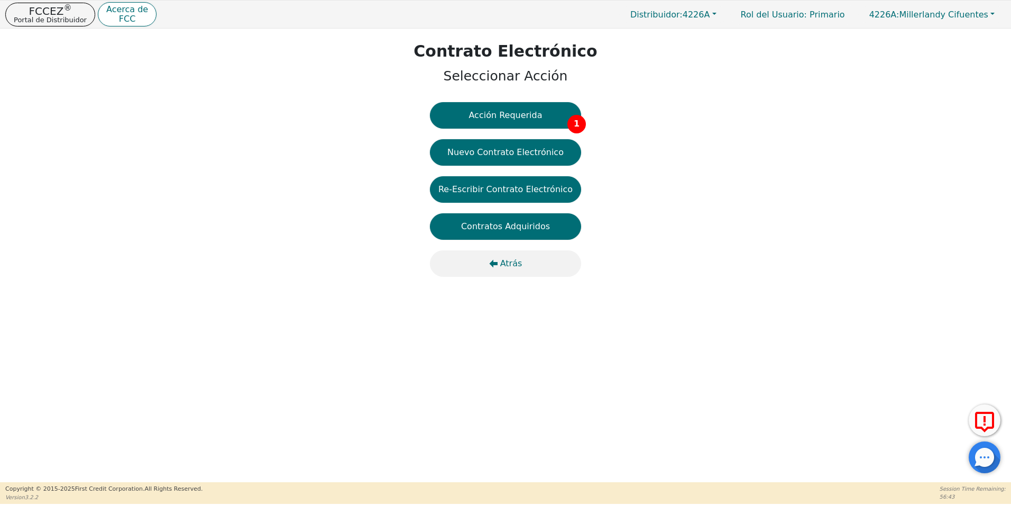
click at [512, 261] on span "Atrás" at bounding box center [511, 263] width 22 height 13
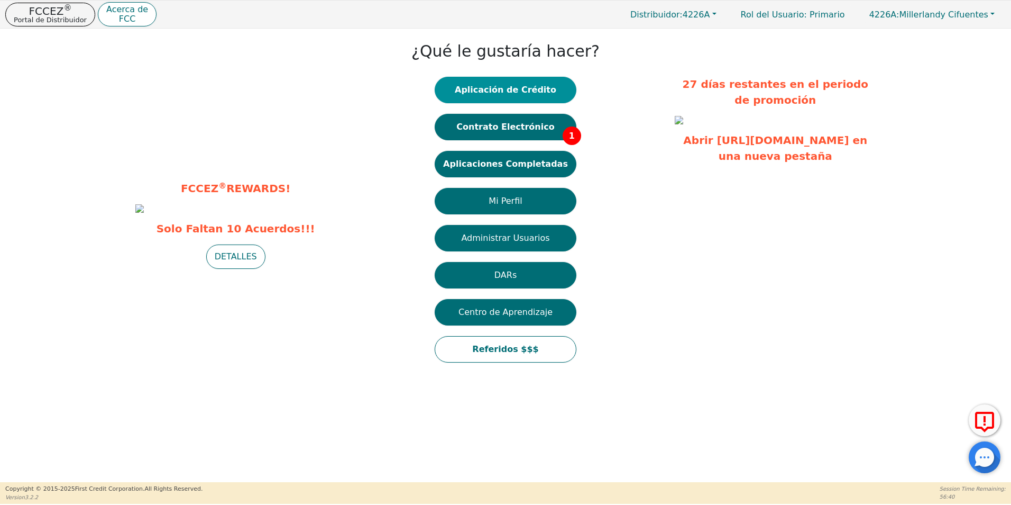
click at [514, 89] on button "Aplicación de Crédito" at bounding box center [506, 90] width 142 height 26
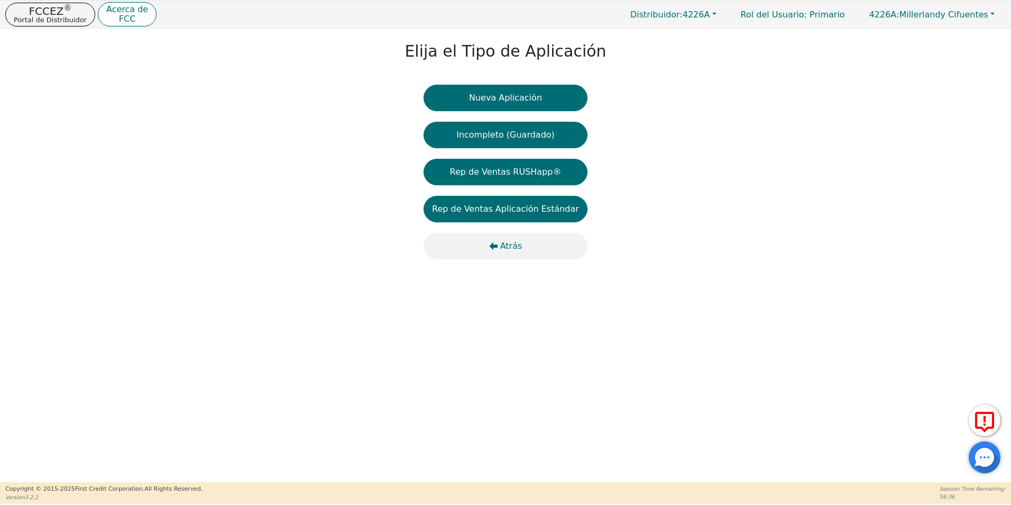
click at [509, 249] on span "Atrás" at bounding box center [511, 246] width 22 height 13
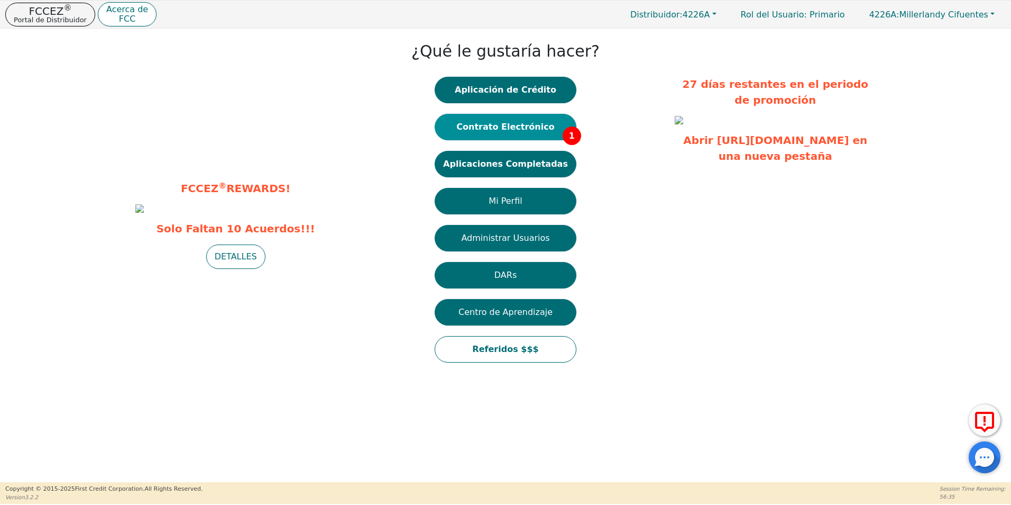
click at [520, 119] on button "Contrato Electrónico 1" at bounding box center [506, 127] width 142 height 26
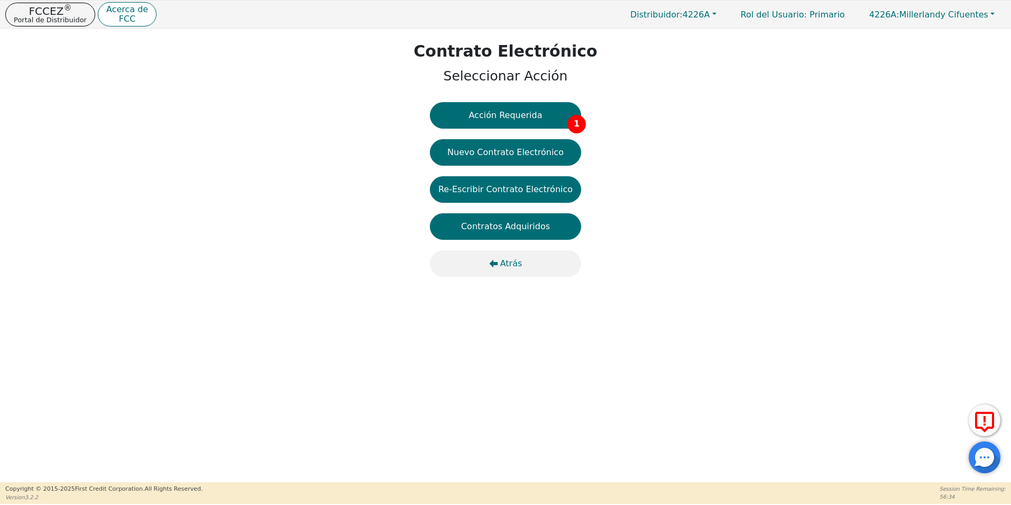
click at [508, 252] on button "Atrás" at bounding box center [505, 263] width 151 height 26
